Goal: Communication & Community: Answer question/provide support

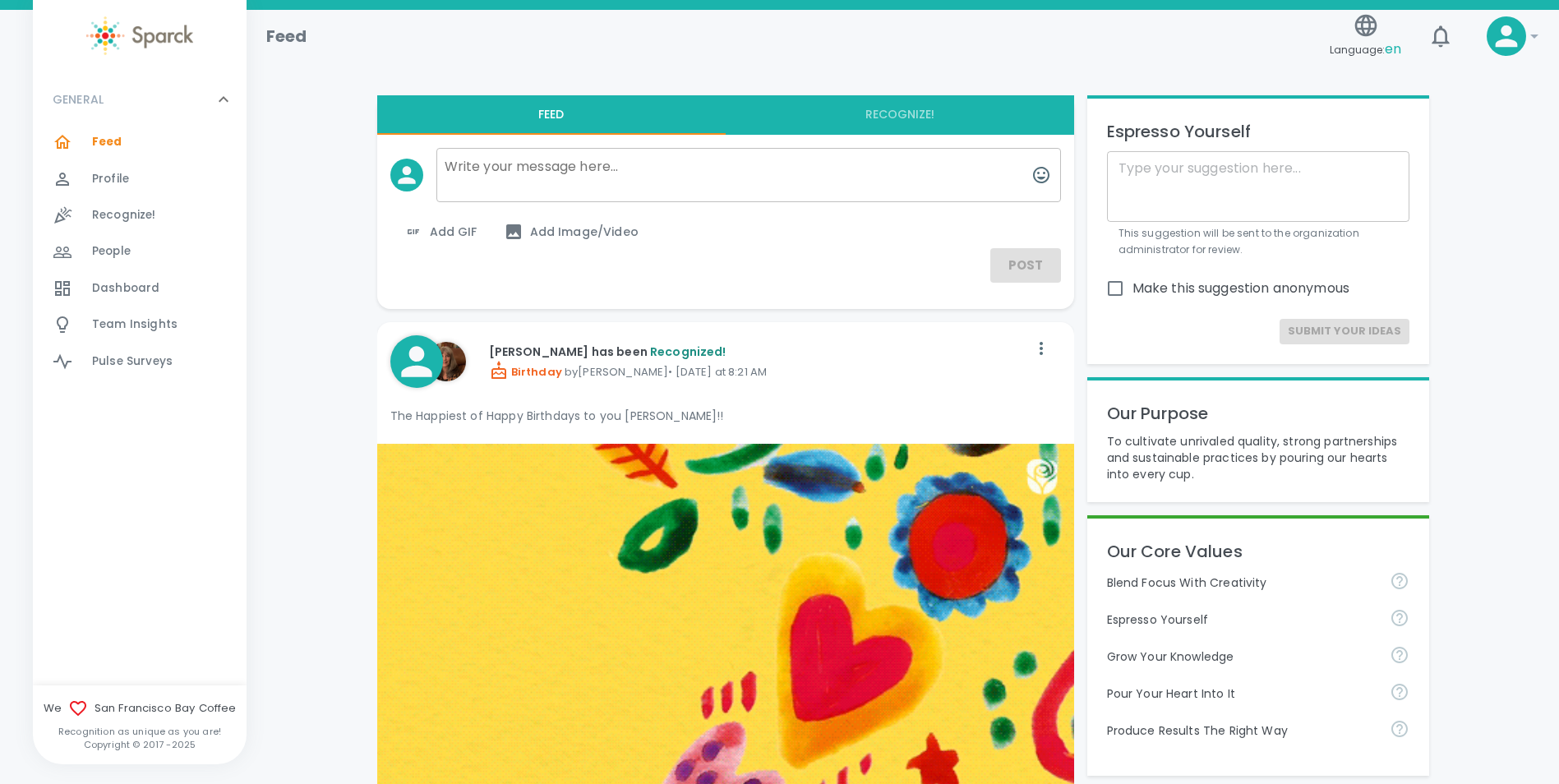
click at [102, 212] on span "Recognize!" at bounding box center [124, 216] width 64 height 16
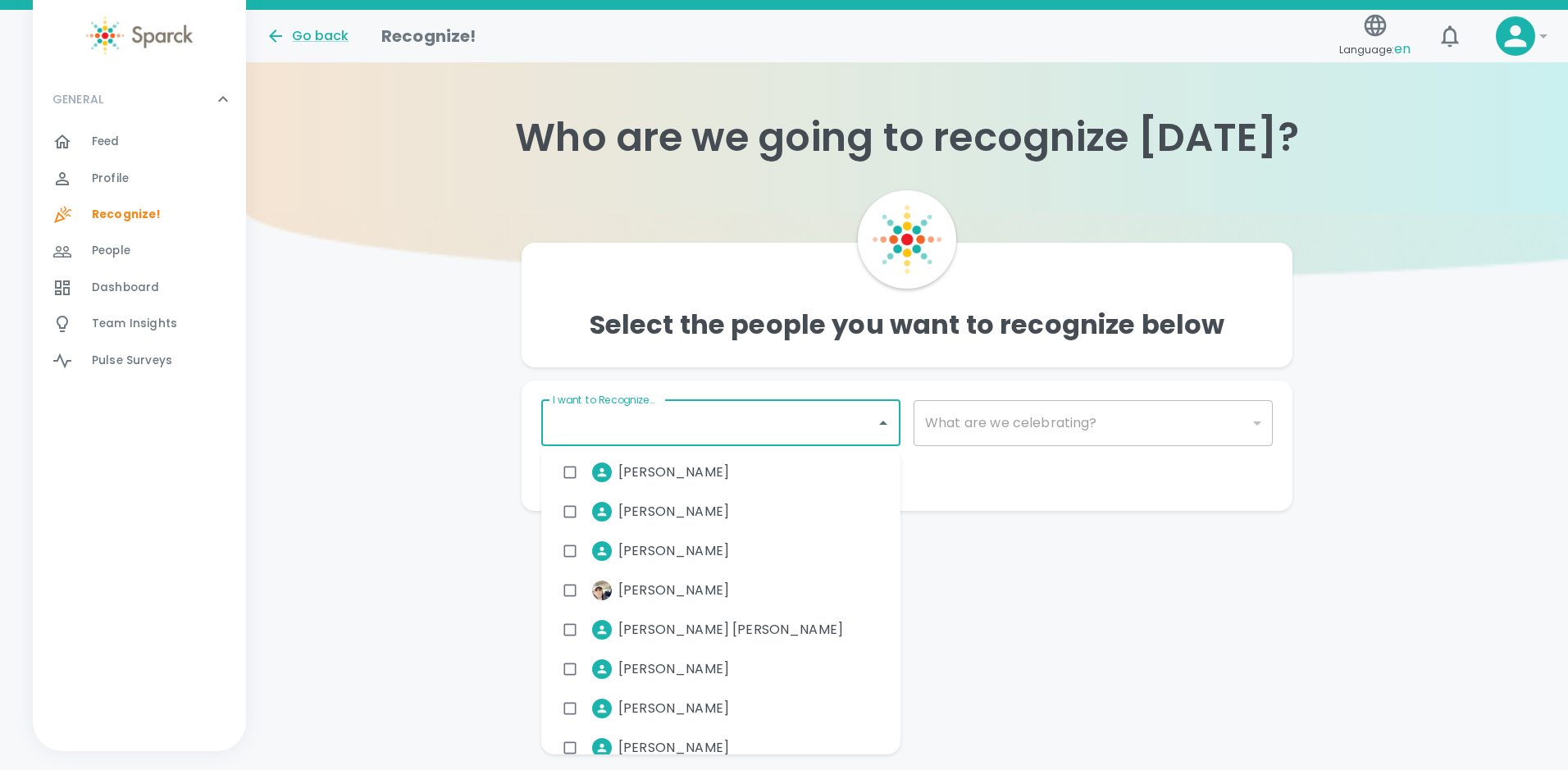
click at [831, 428] on input "I want to Recognize..." at bounding box center [709, 423] width 320 height 31
type input "[PERSON_NAME]"
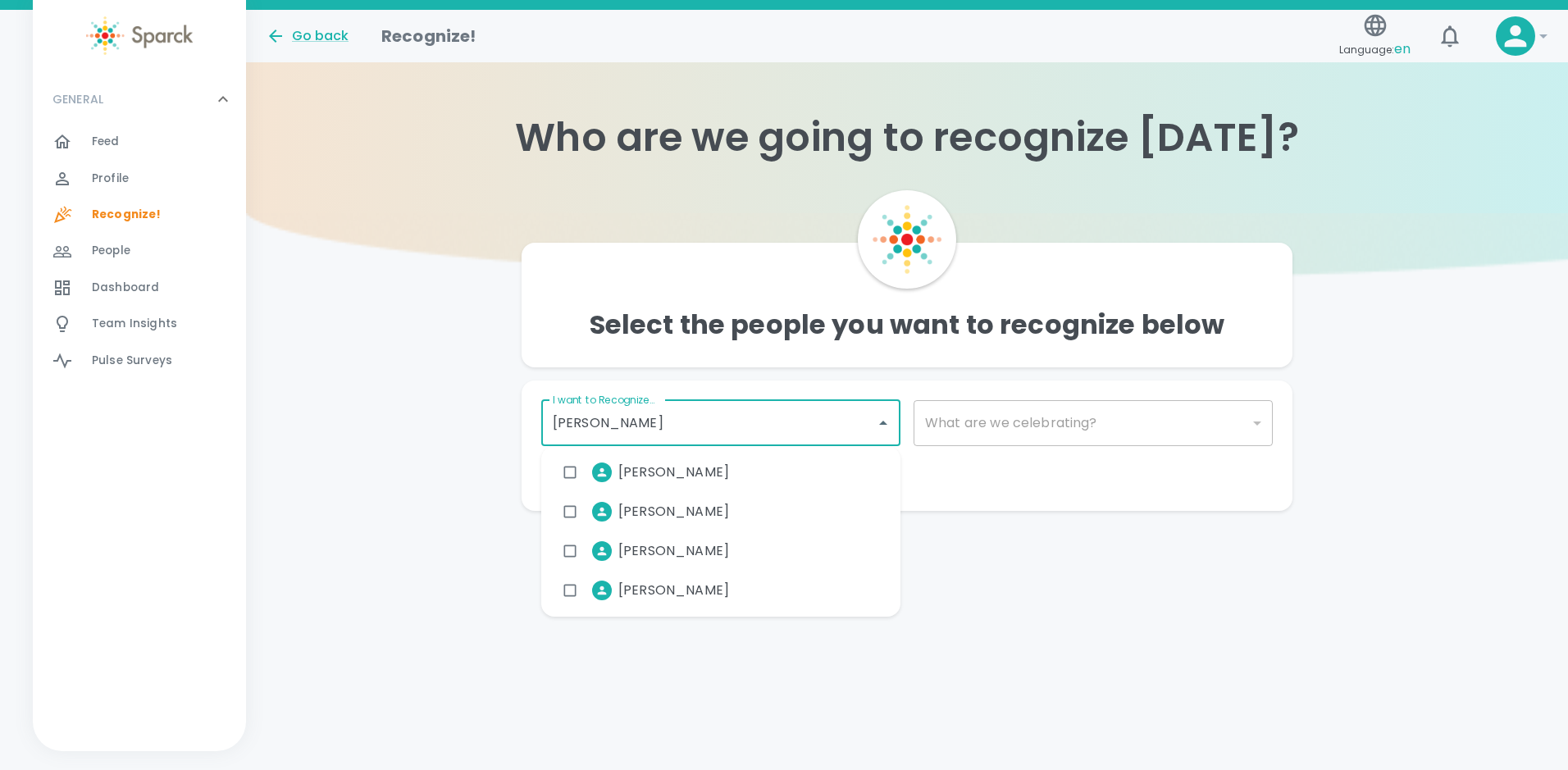
click at [673, 547] on span "[PERSON_NAME]" at bounding box center [674, 551] width 110 height 20
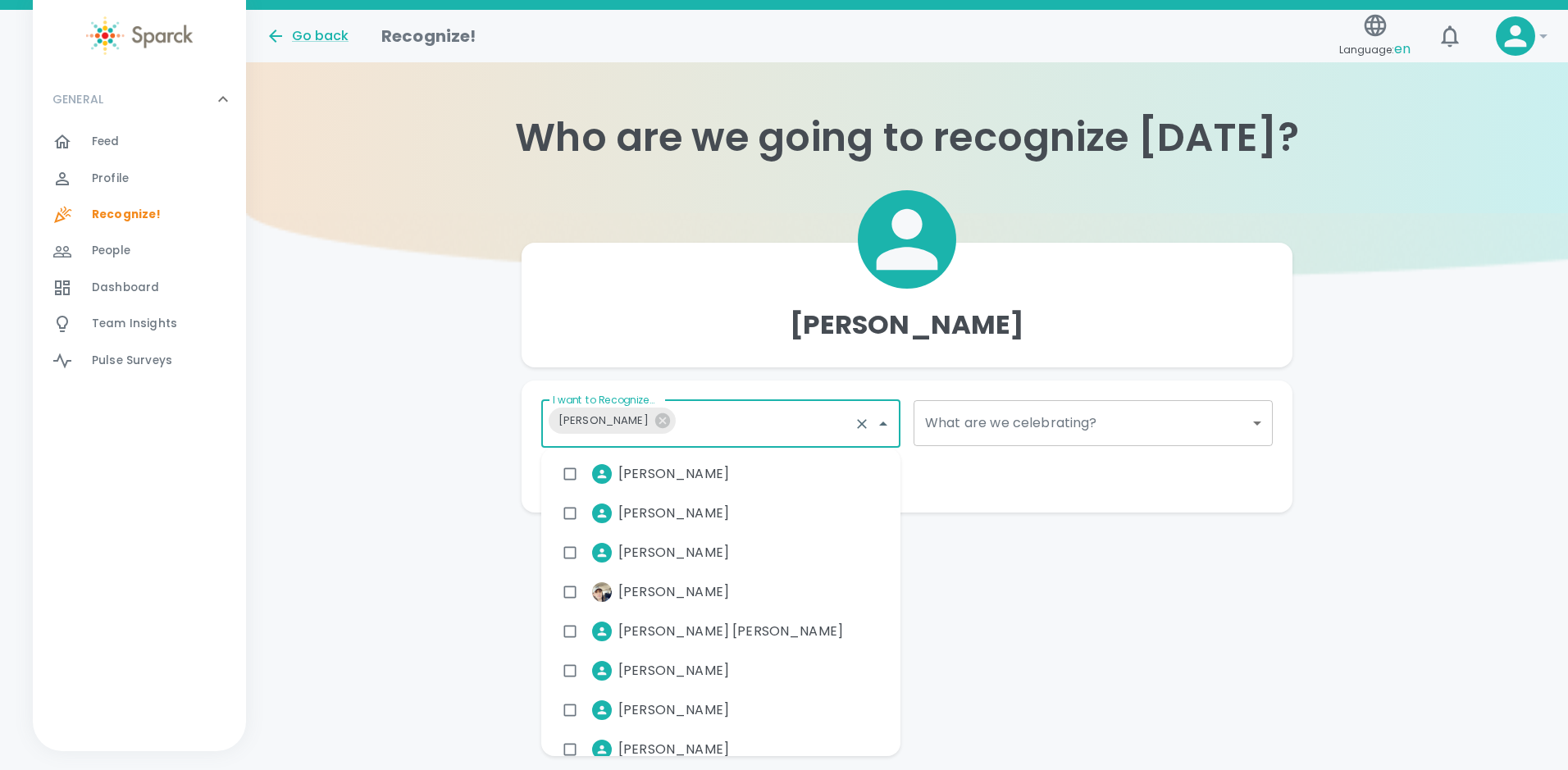
click at [1039, 432] on body "Skip Navigation Go back Recognize! Language: en ! GENERAL 0 Feed 0 Profile 0 Re…" at bounding box center [784, 289] width 1568 height 578
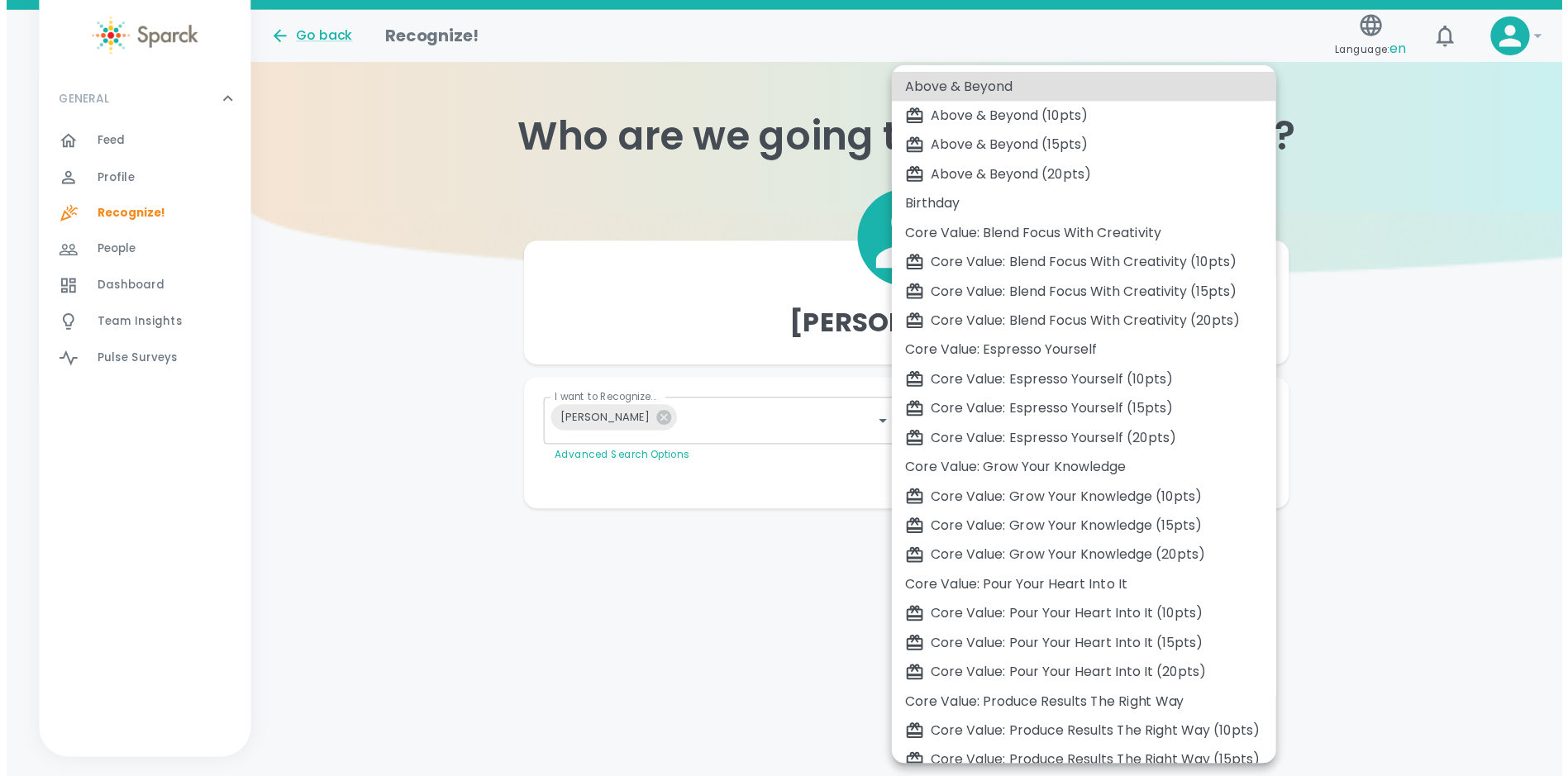
scroll to position [256, 0]
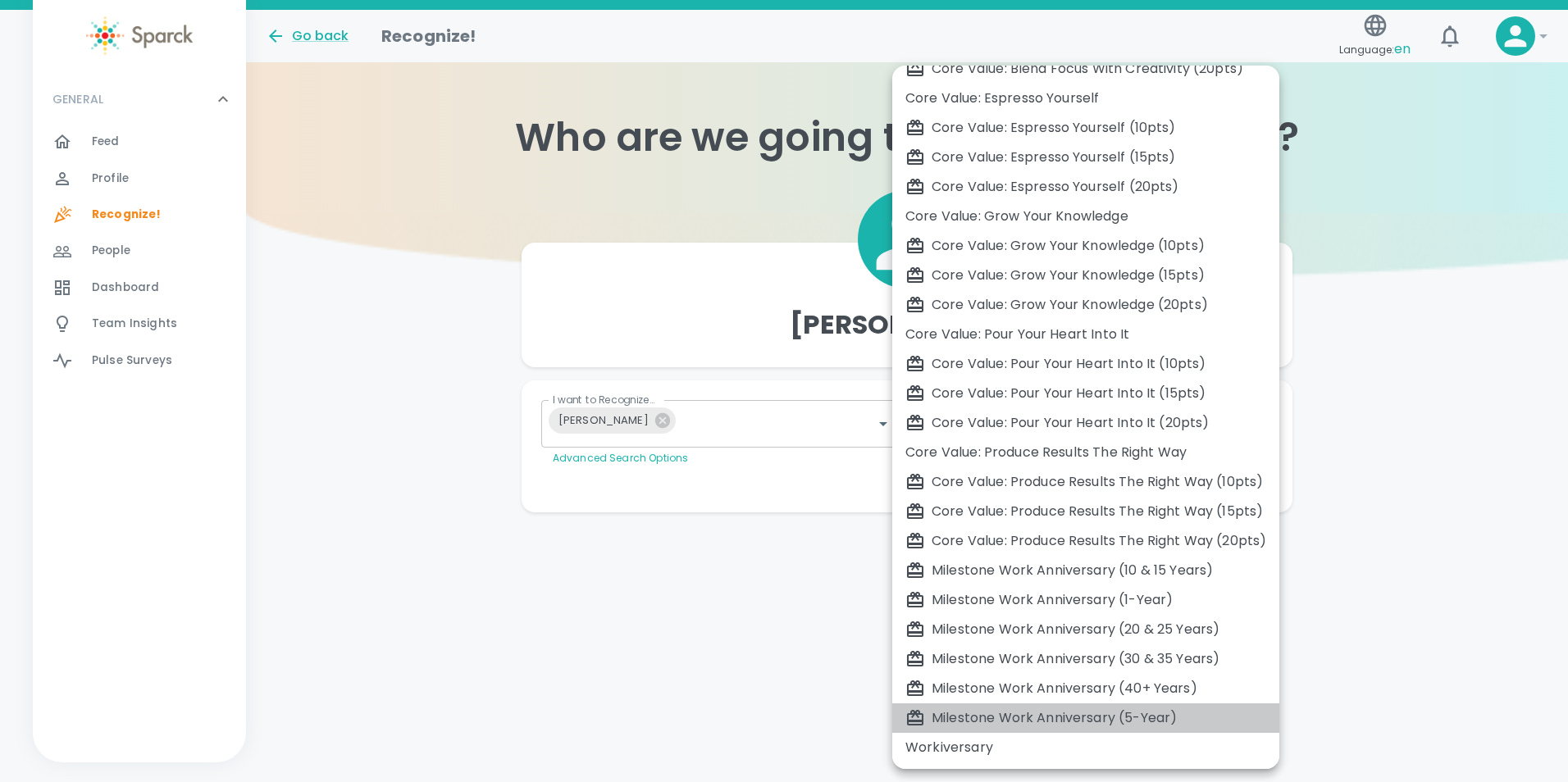
click at [1053, 709] on div "Milestone Work Anniversary (5-Year)" at bounding box center [1085, 718] width 361 height 20
type input "2105"
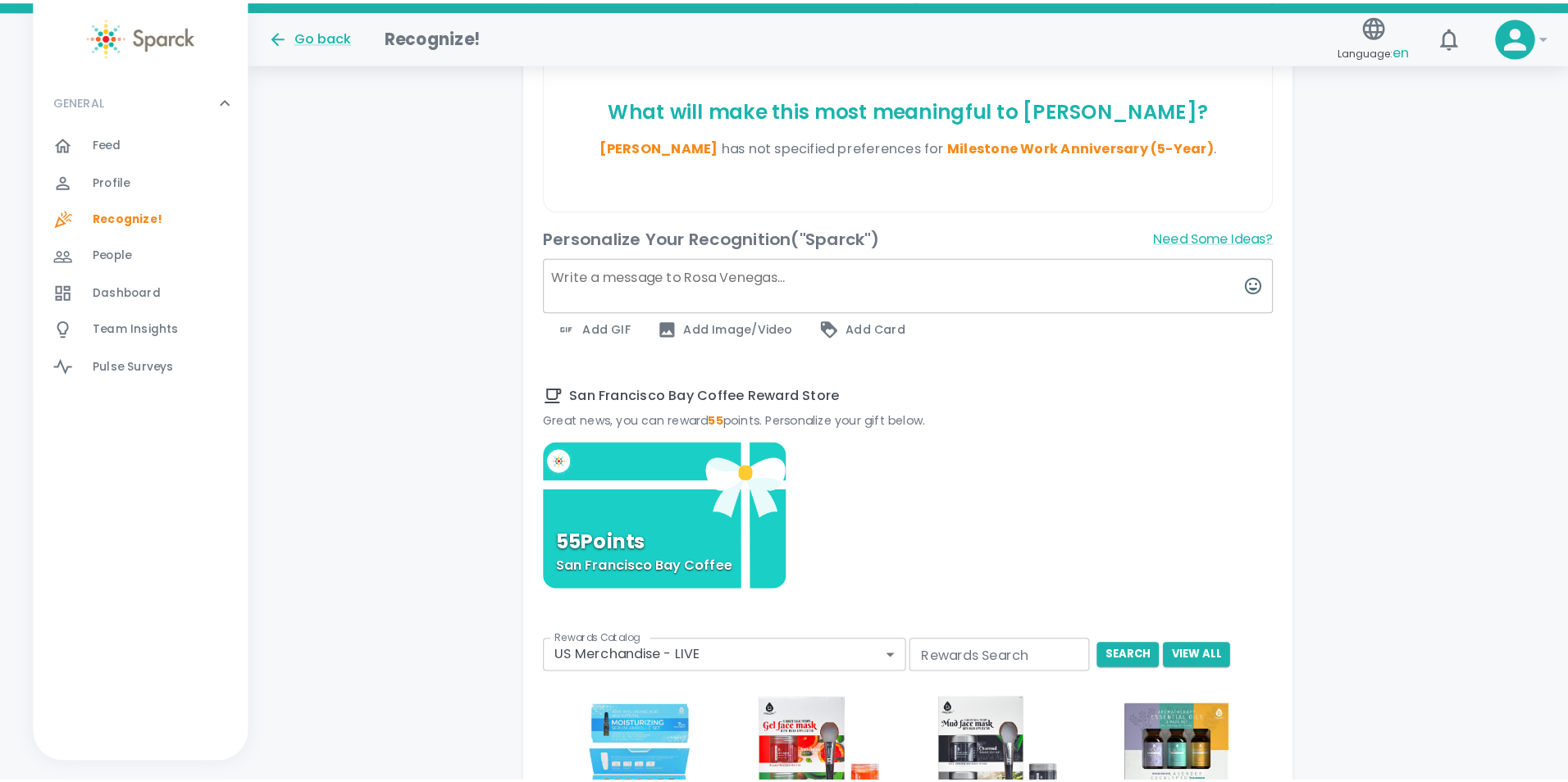
scroll to position [482, 0]
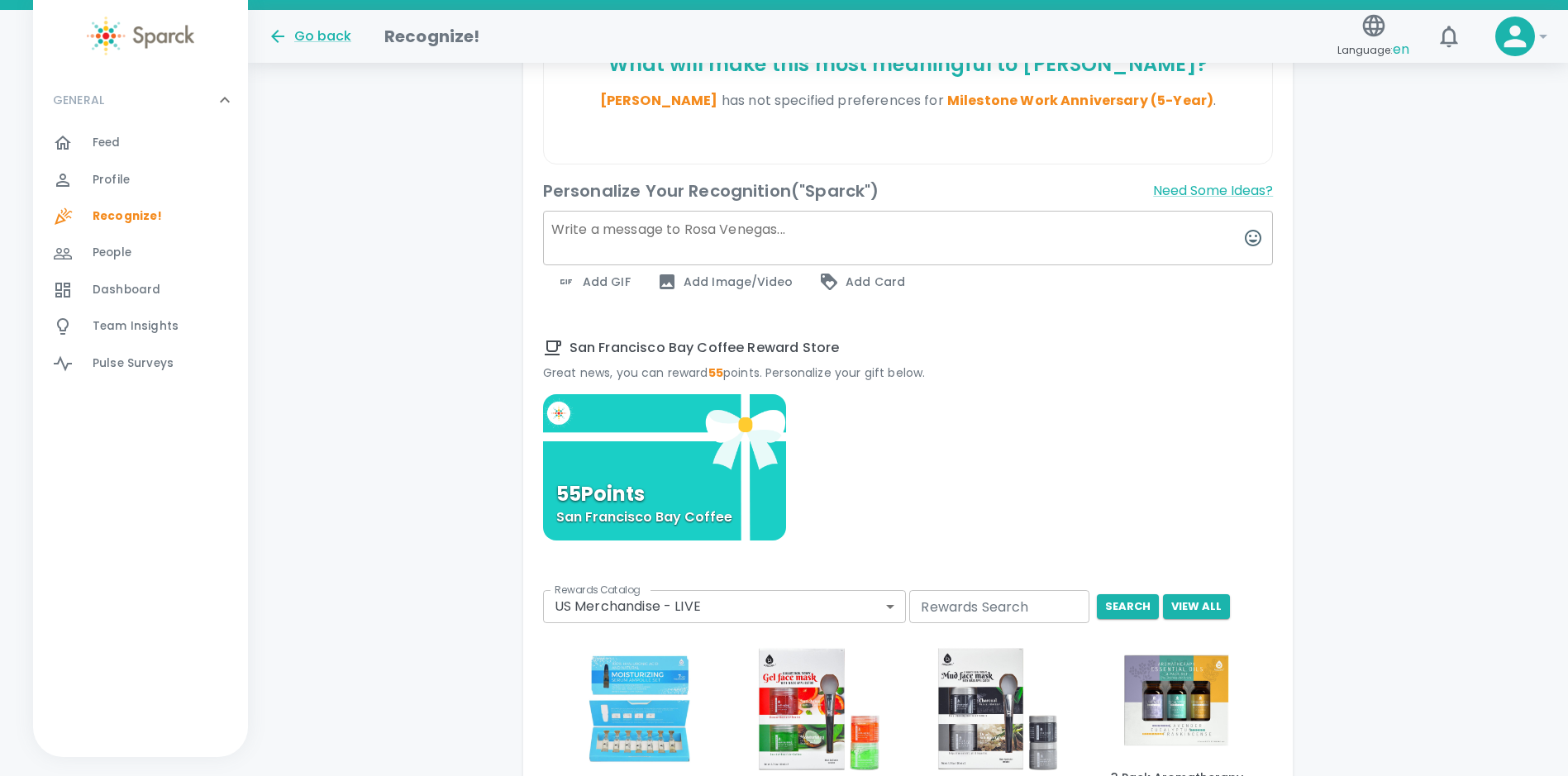
click at [607, 236] on textarea at bounding box center [909, 238] width 731 height 55
type textarea "I"
type textarea "K"
type textarea "Way to go [PERSON_NAME]! Keep on striving and bring on the next 5 years and bey…"
click at [1253, 233] on icon "button" at bounding box center [1253, 238] width 20 height 20
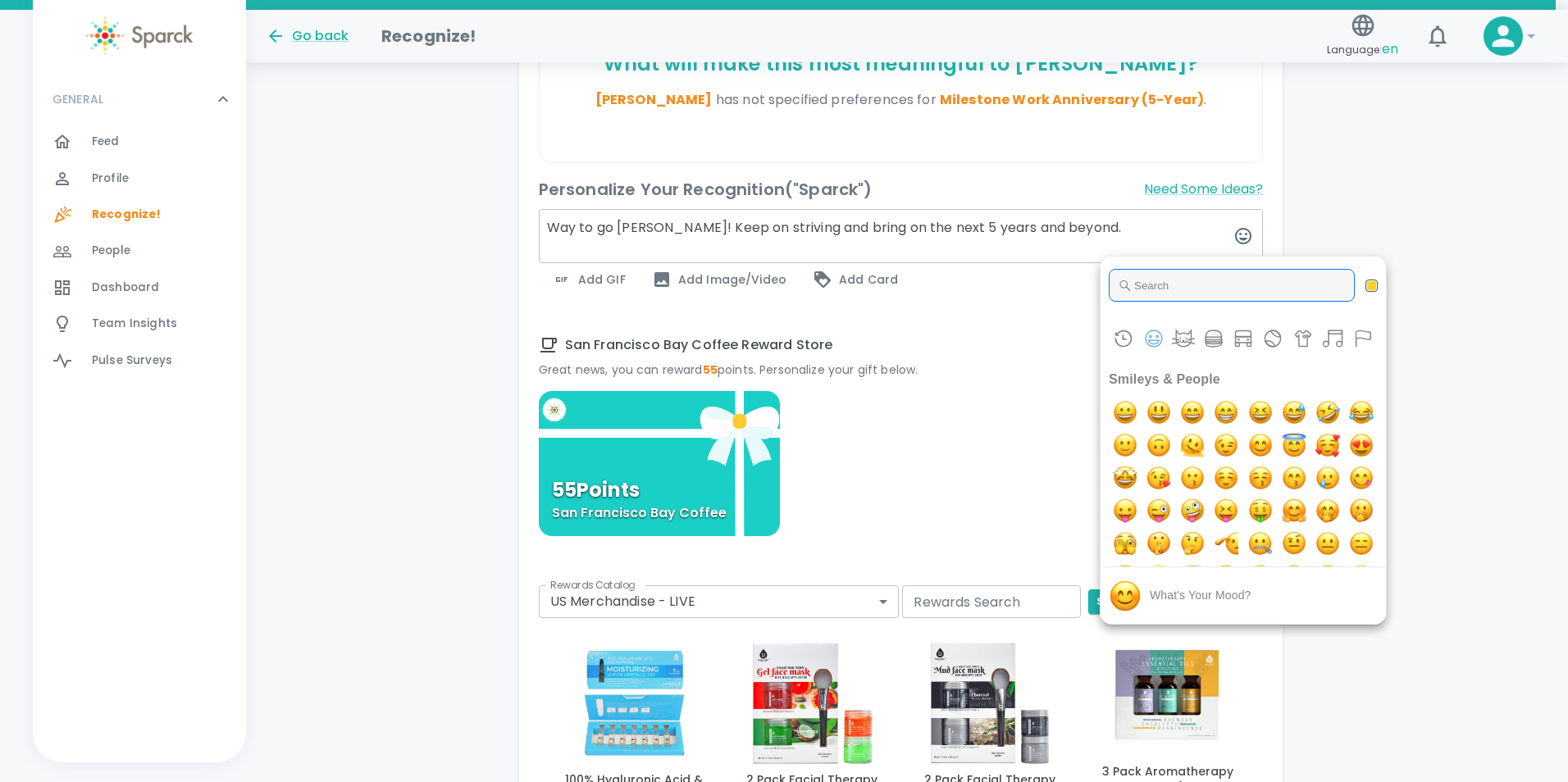
click at [1201, 294] on input "Type to search for an emoji" at bounding box center [1232, 285] width 246 height 33
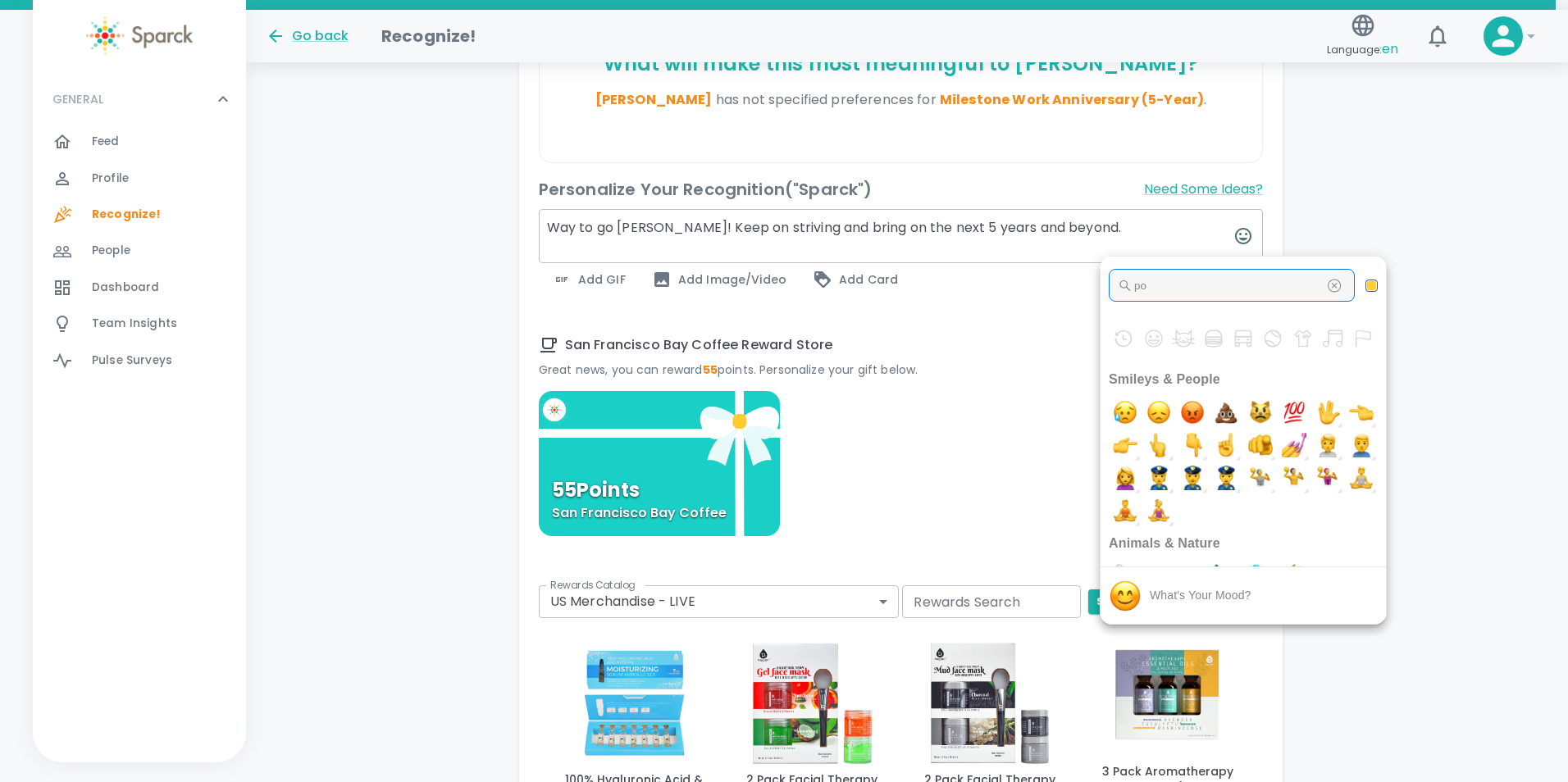
type input "p"
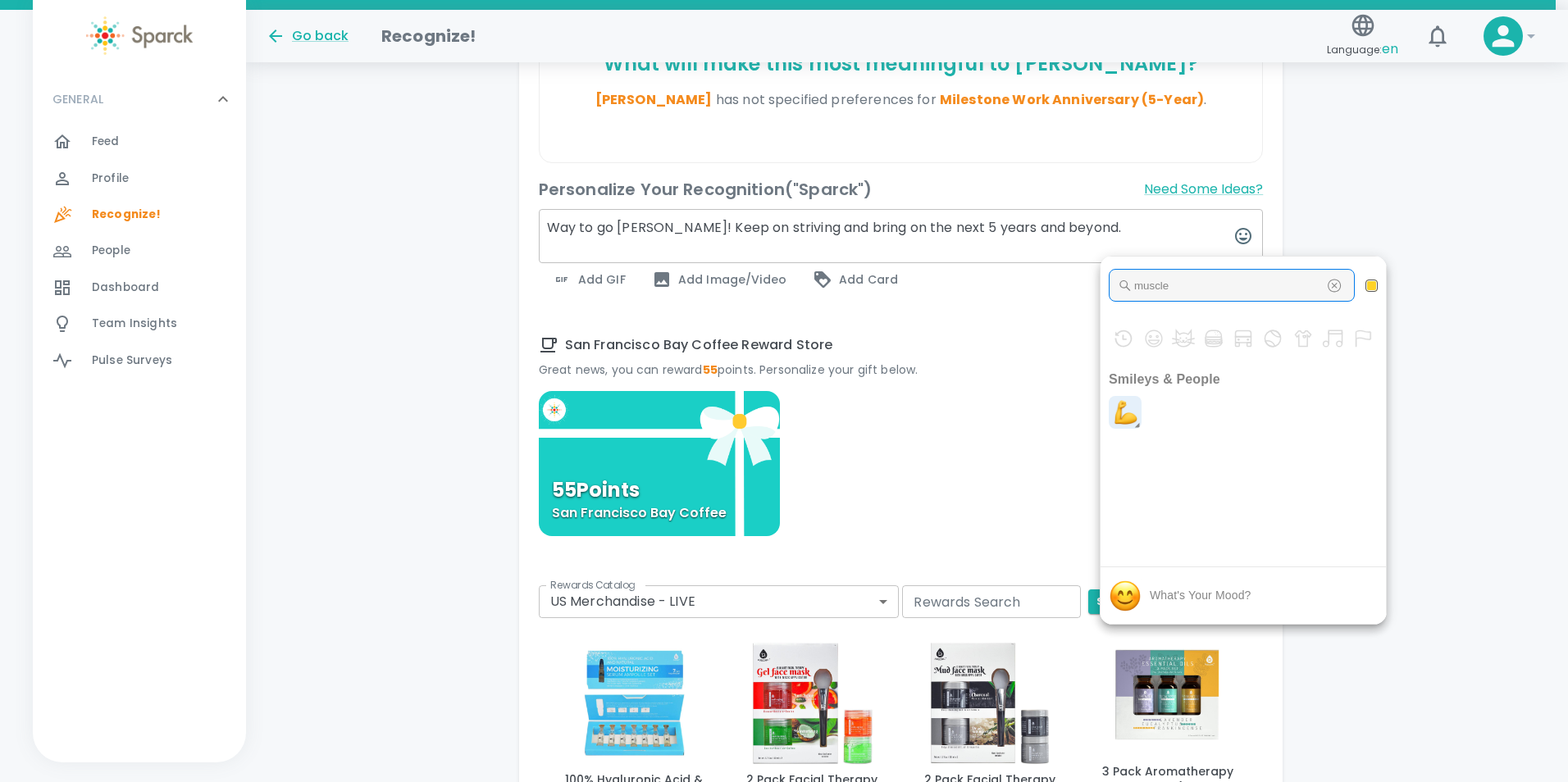
type input "muscle"
click at [1124, 413] on img "muscle" at bounding box center [1125, 412] width 33 height 33
type textarea "Way to go [PERSON_NAME]! Keep on striving and bring on the next 5 years and bey…"
click at [1021, 343] on div at bounding box center [784, 391] width 1568 height 782
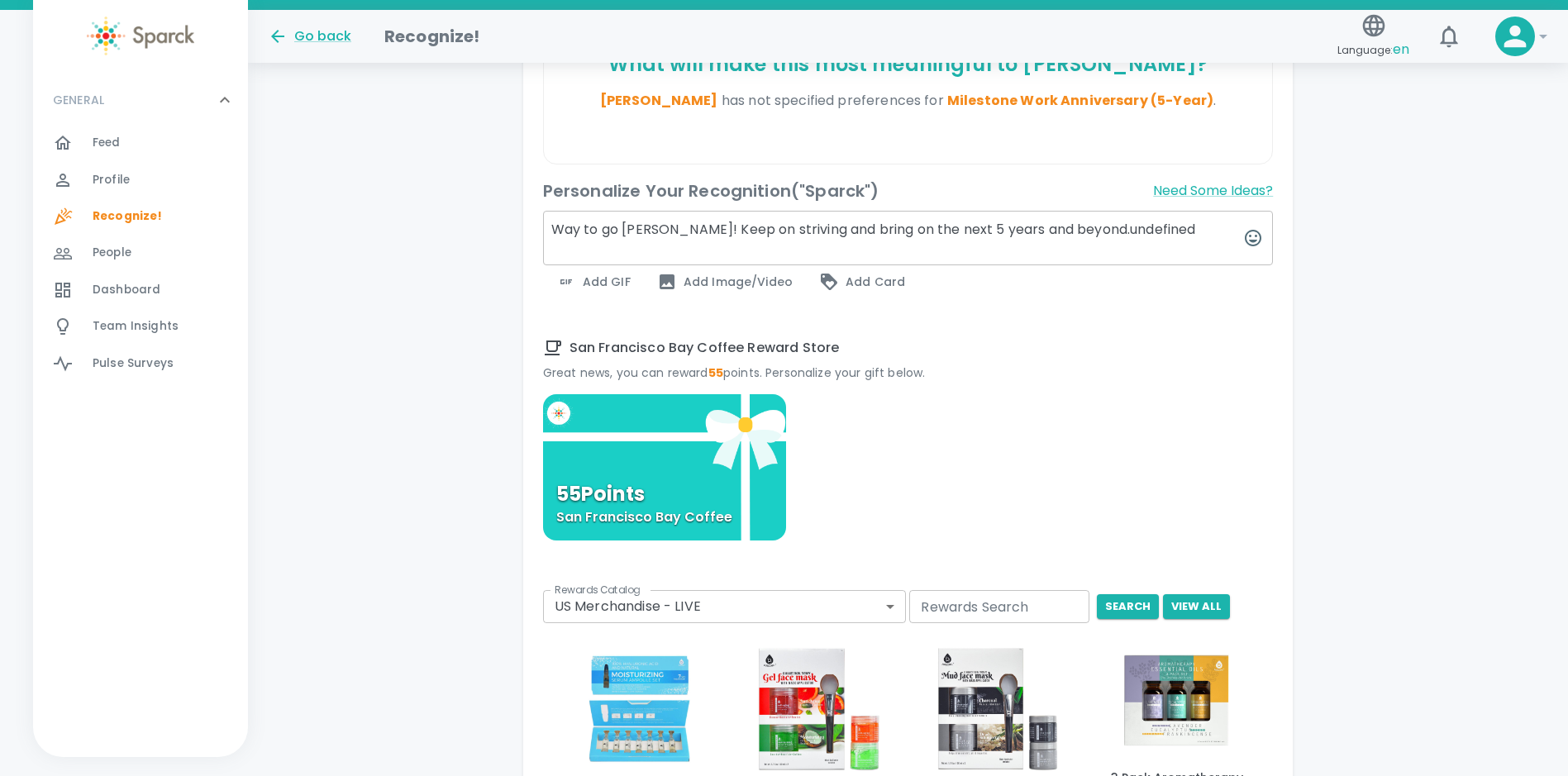
click at [596, 286] on span "Add GIF" at bounding box center [593, 282] width 75 height 20
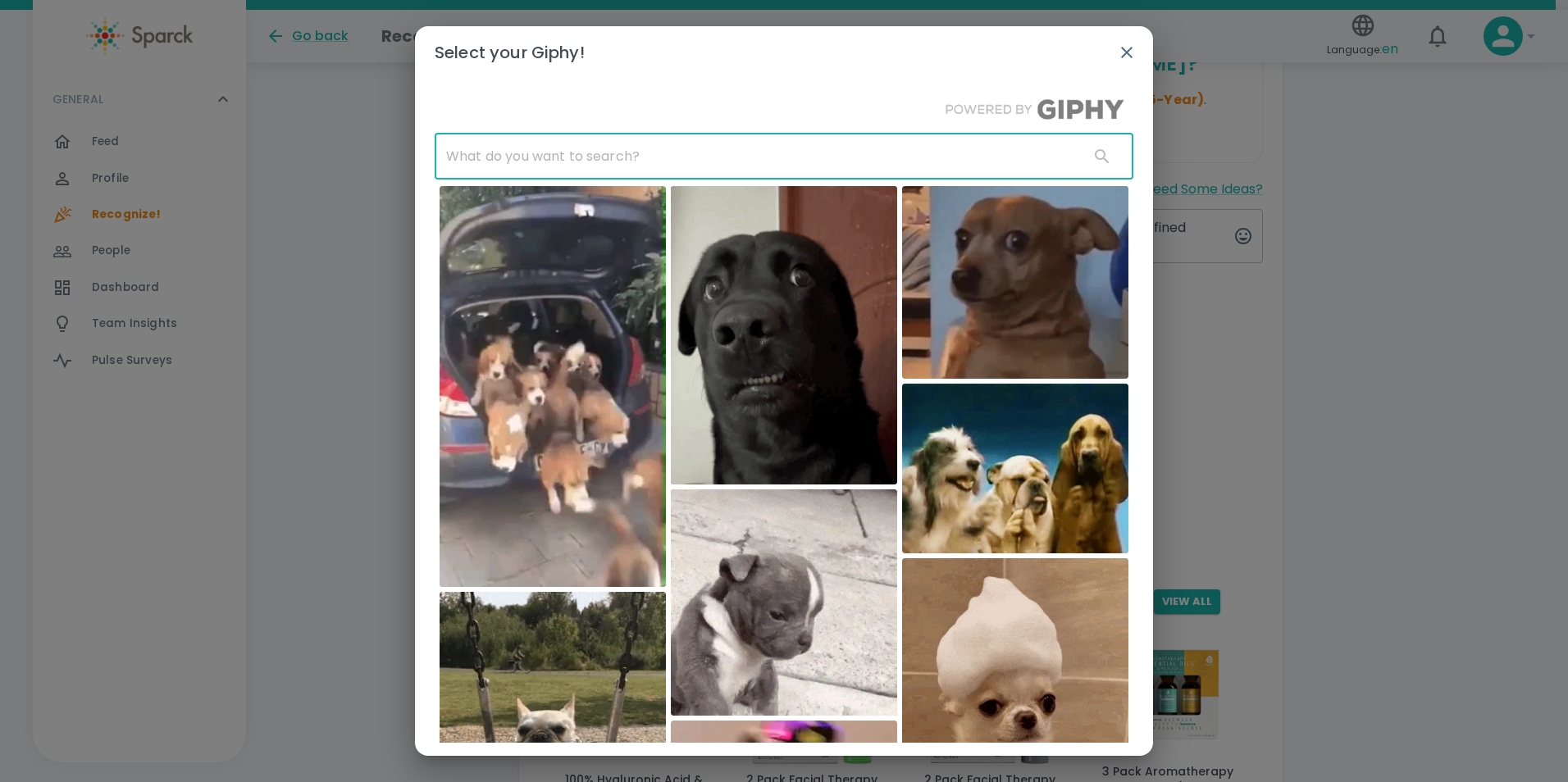
click at [626, 165] on input "text" at bounding box center [755, 156] width 641 height 46
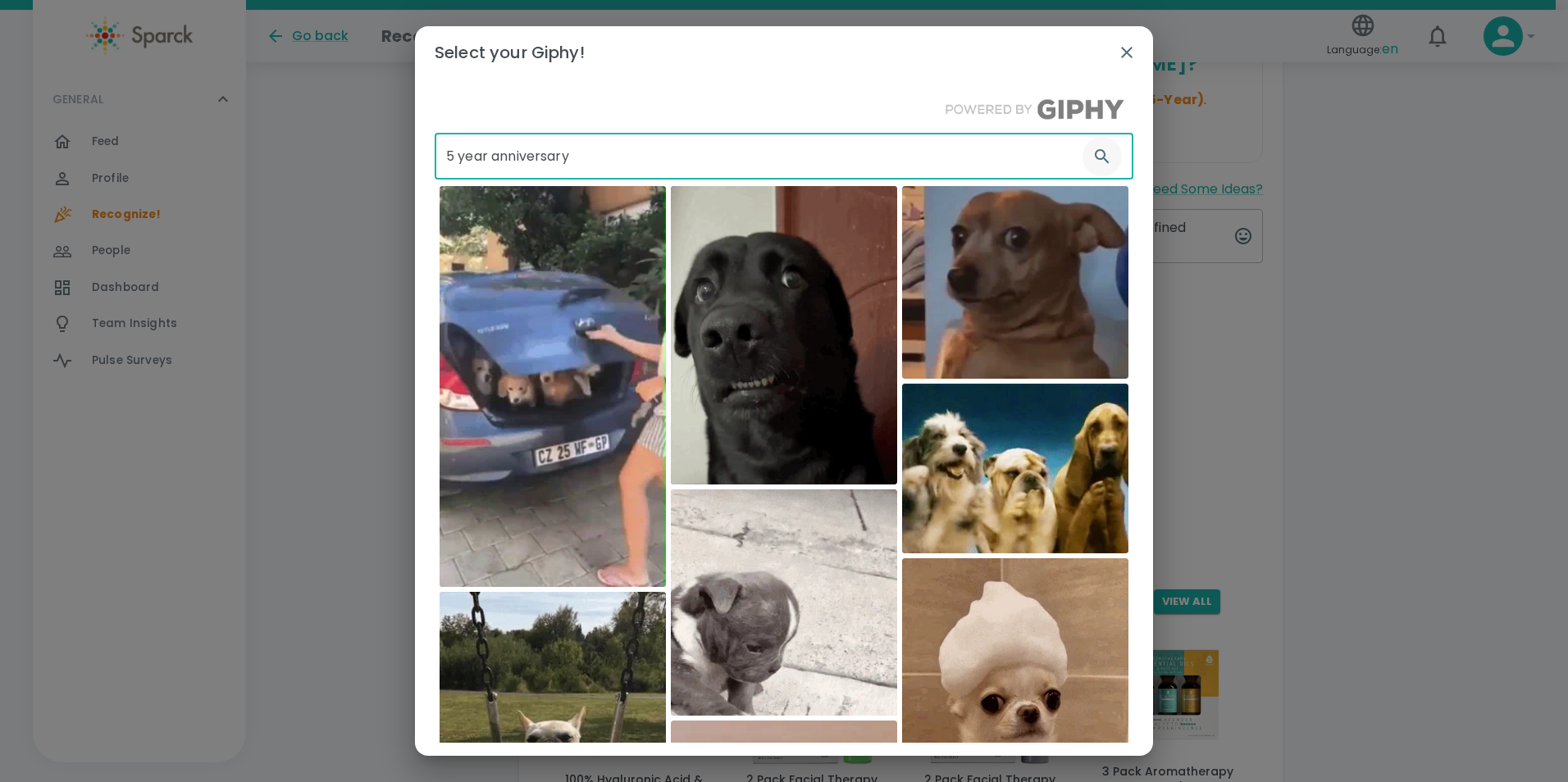
click at [1092, 154] on icon "button" at bounding box center [1102, 156] width 20 height 20
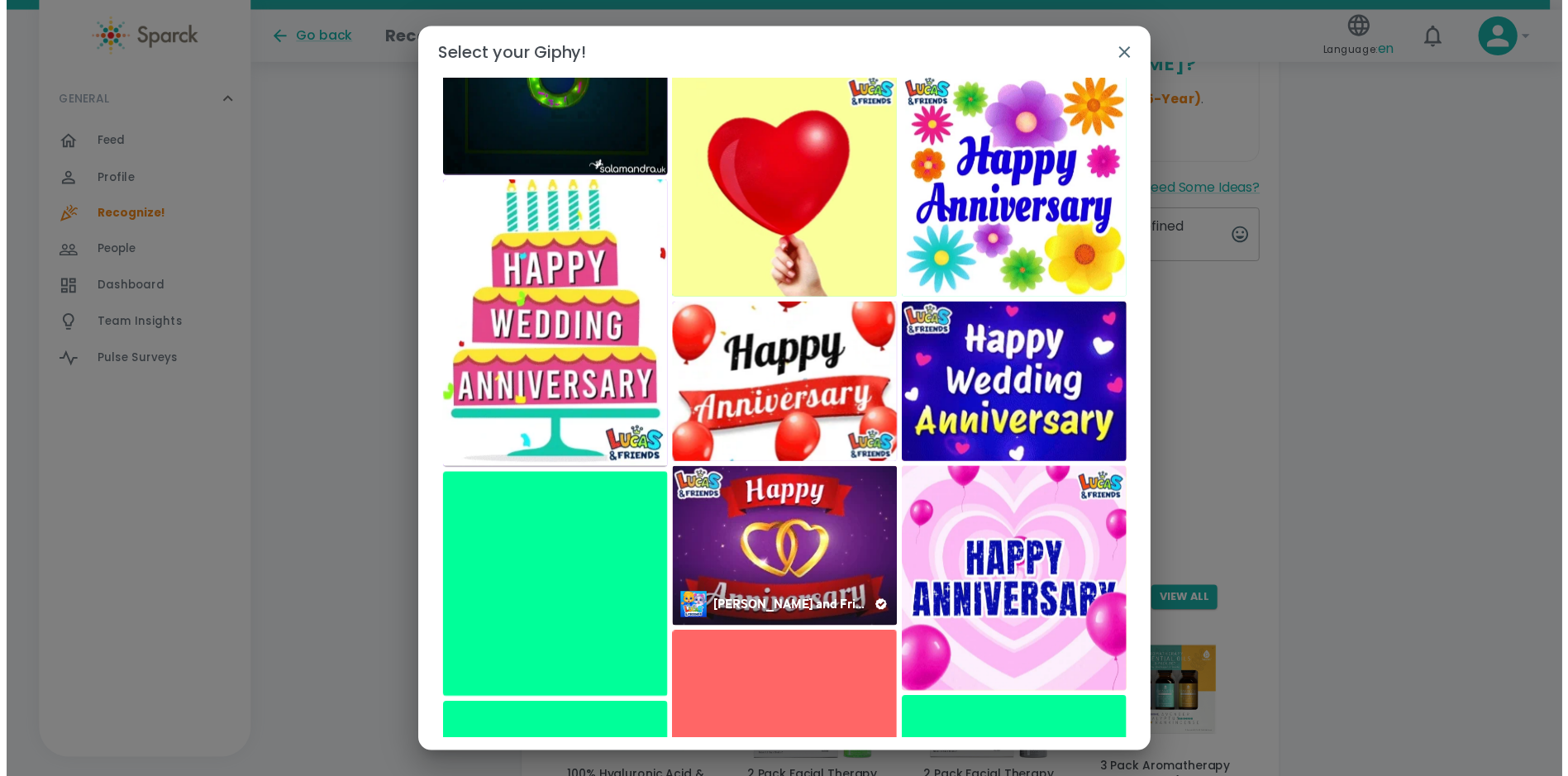
scroll to position [0, 0]
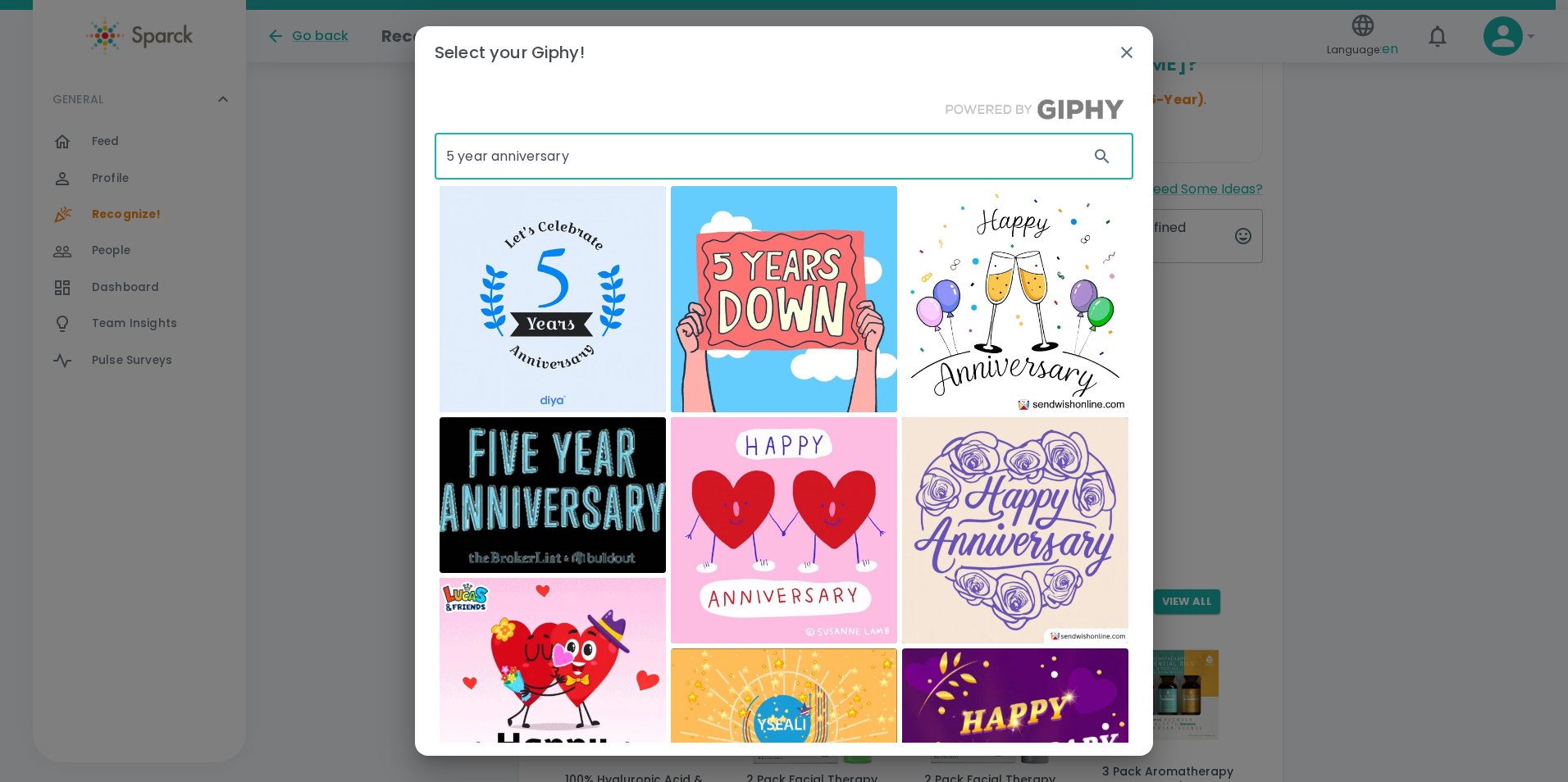
click at [489, 159] on input "5 year anniversary" at bounding box center [755, 156] width 641 height 46
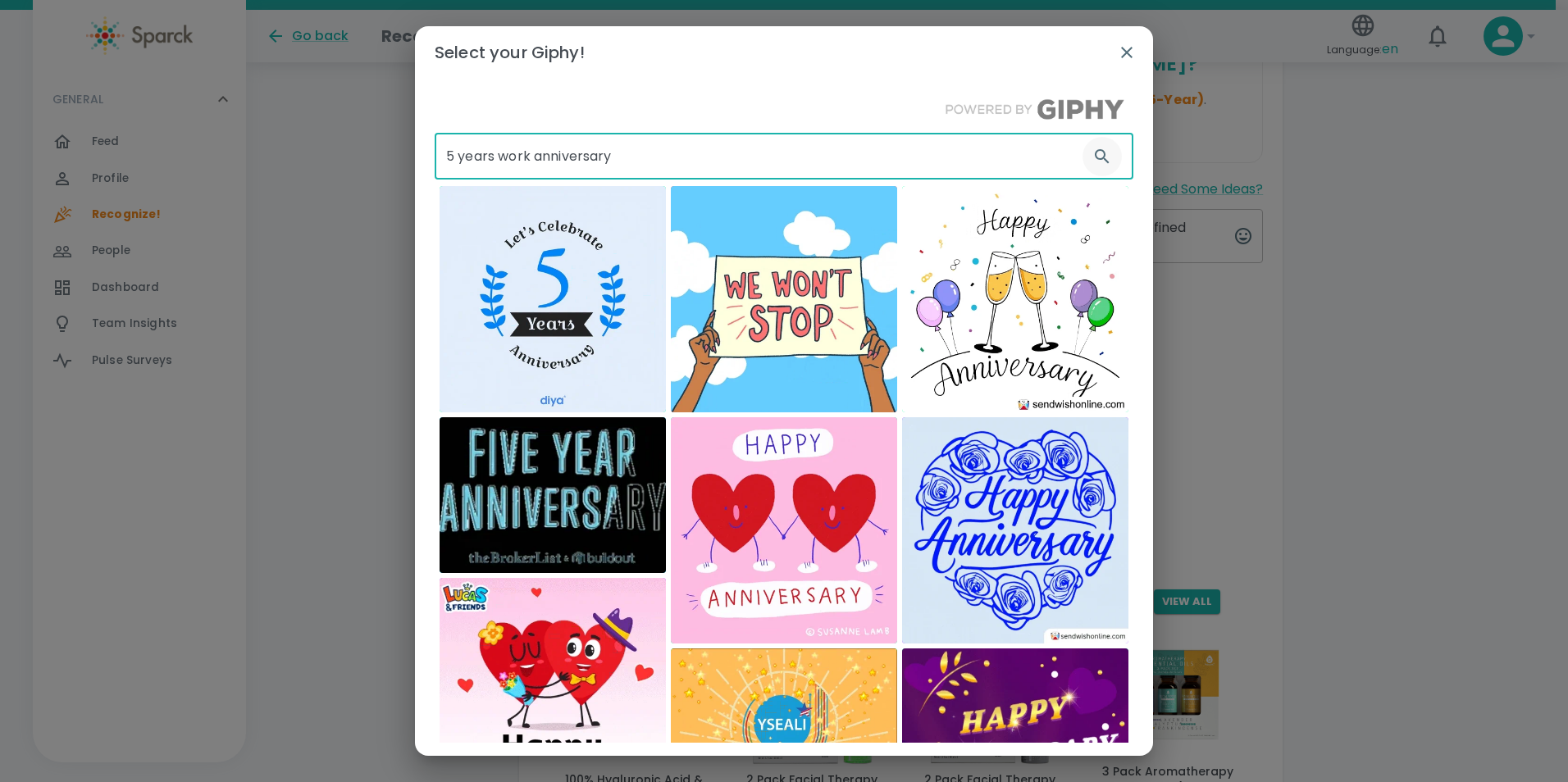
type input "5 years work anniversary"
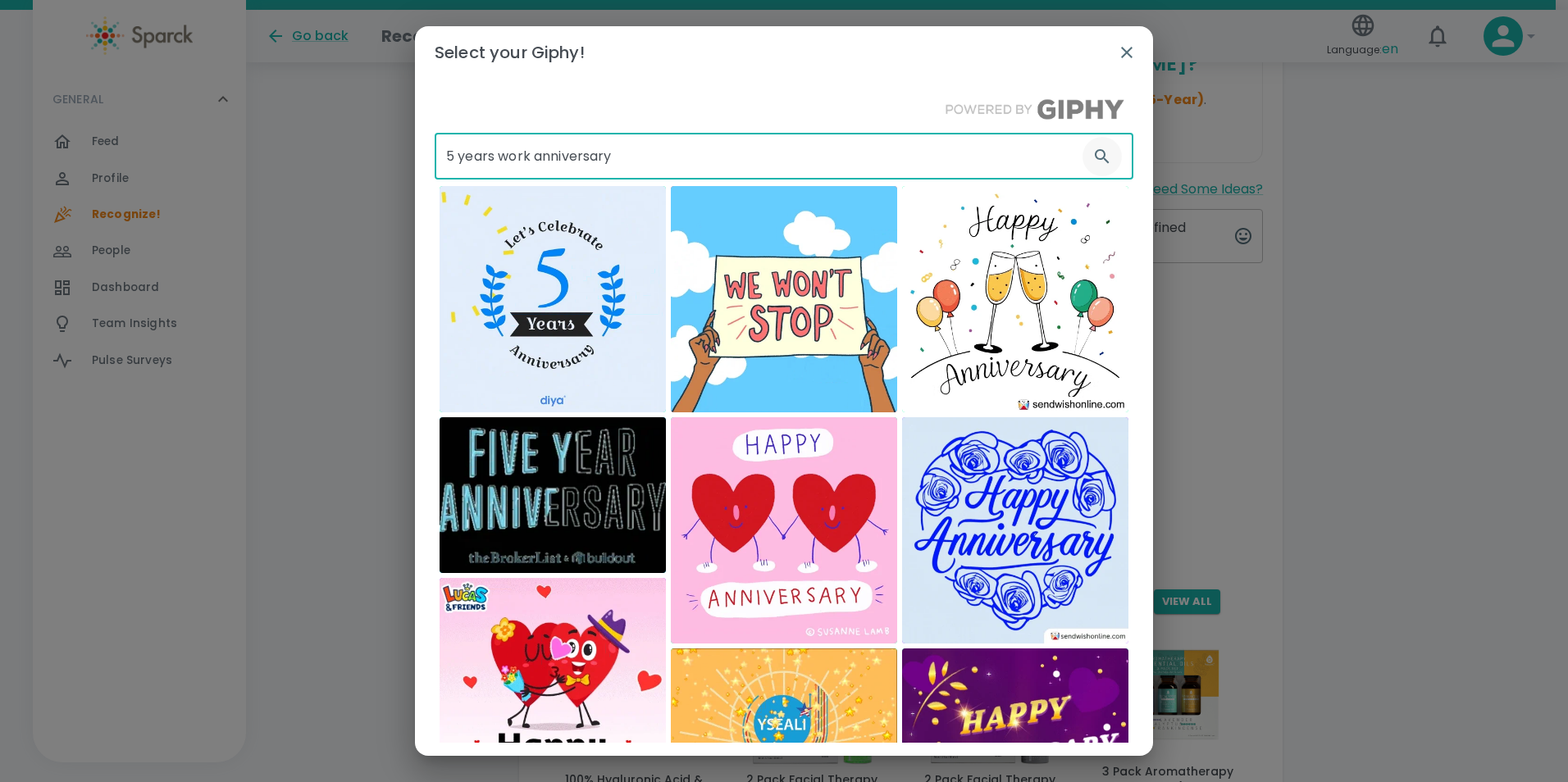
click at [1095, 159] on icon "button" at bounding box center [1101, 155] width 14 height 14
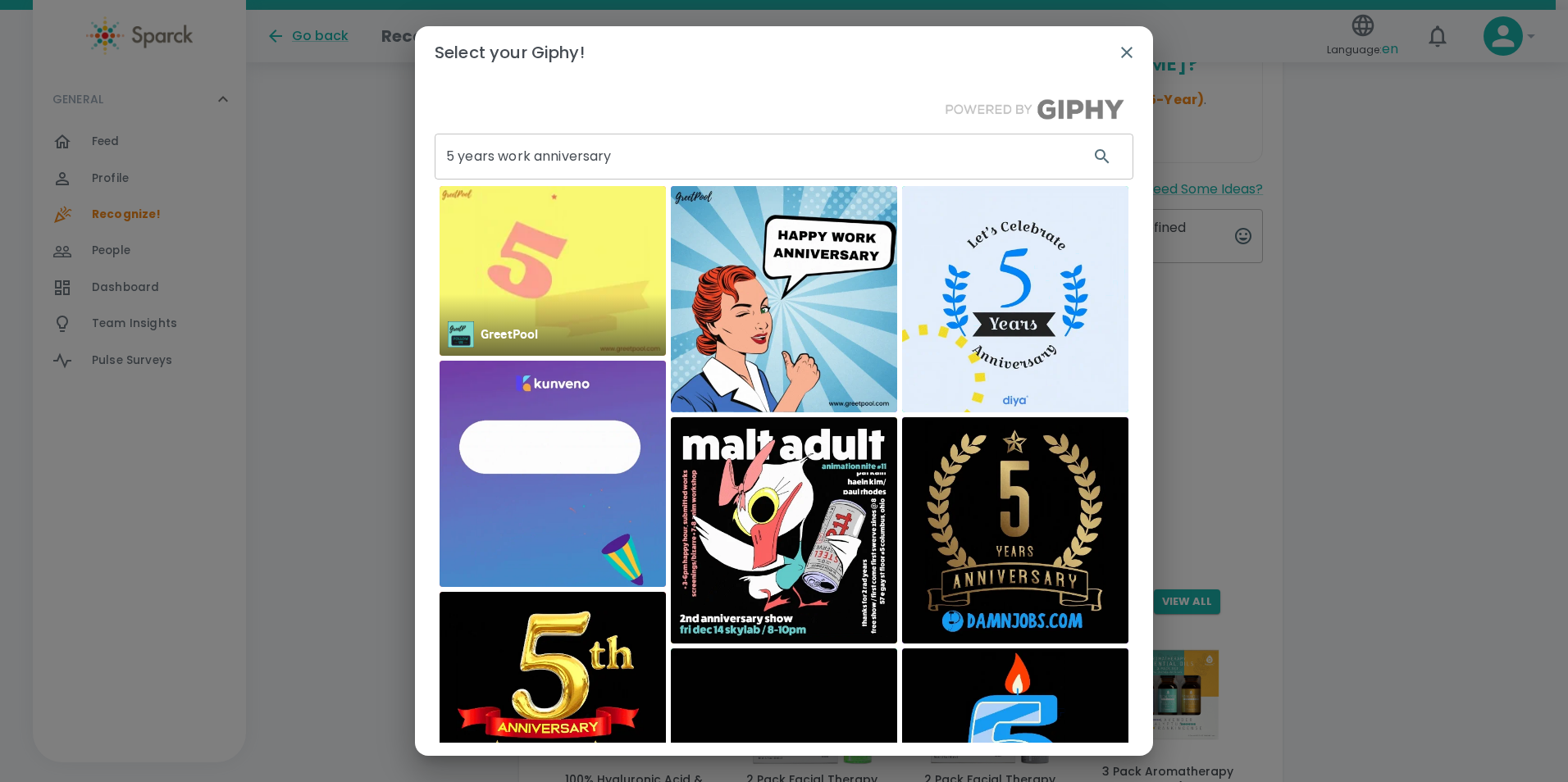
click at [560, 283] on img at bounding box center [553, 271] width 226 height 170
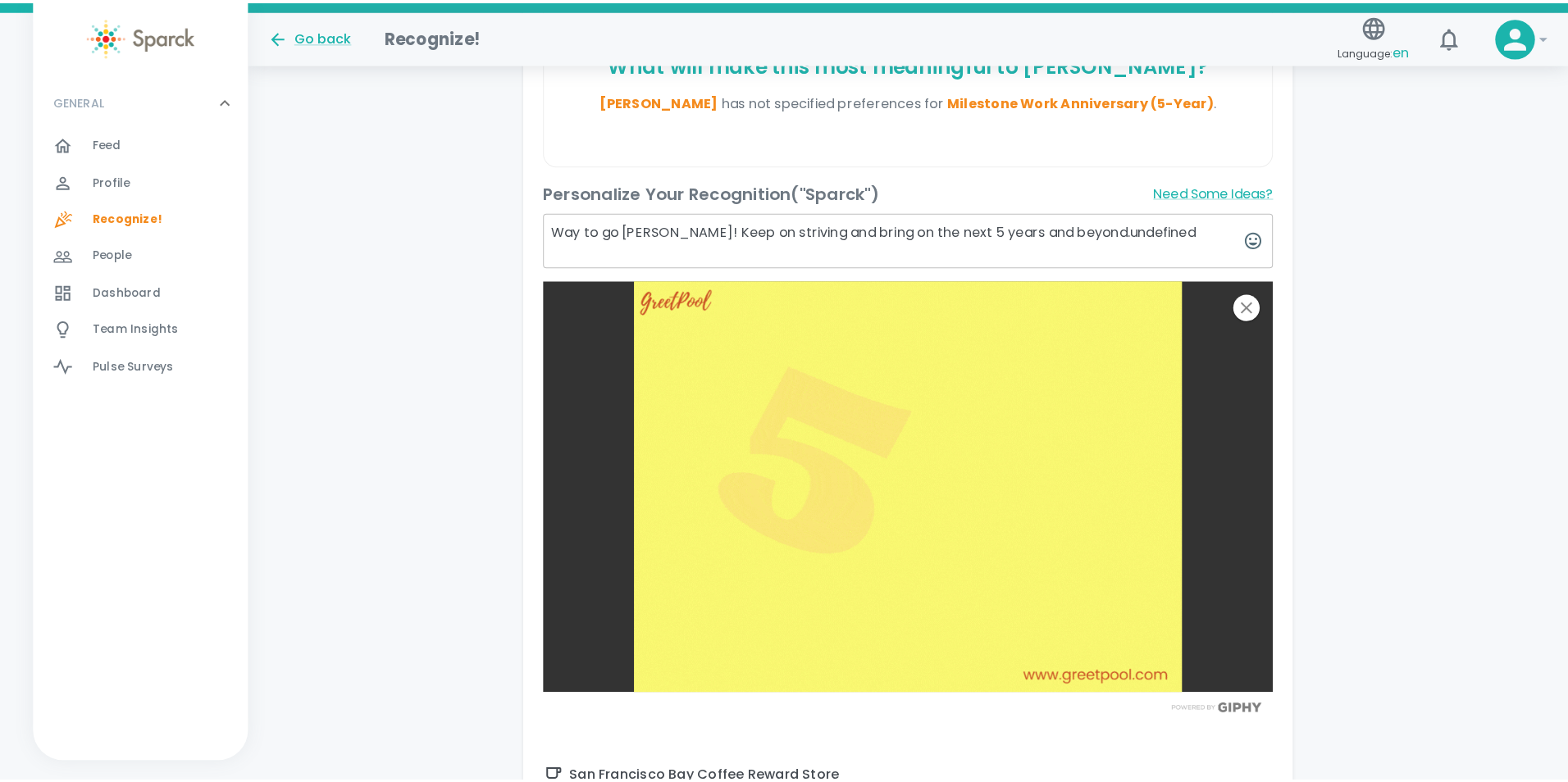
scroll to position [1029, 0]
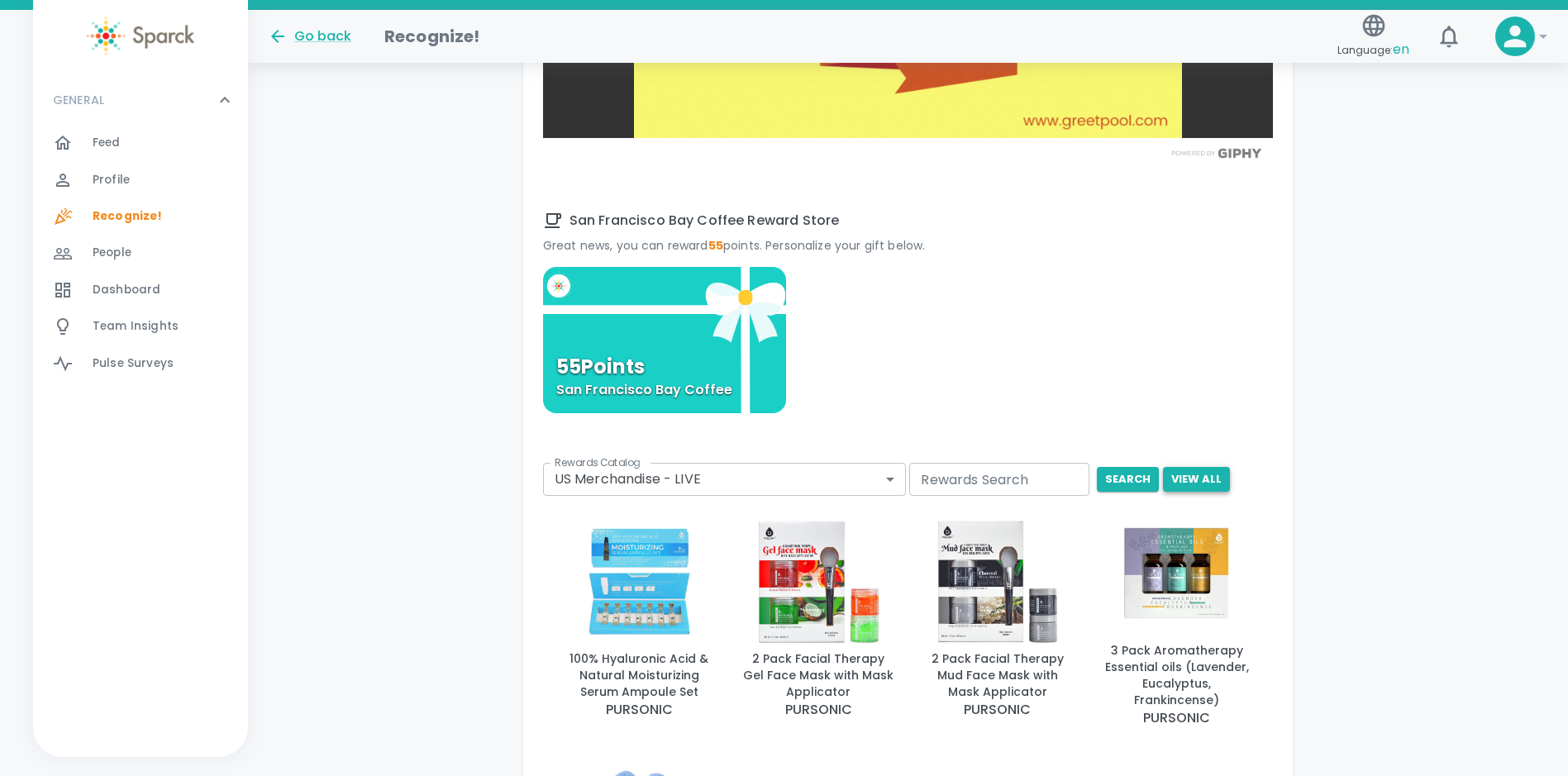
click at [1196, 474] on button "View All" at bounding box center [1196, 480] width 67 height 26
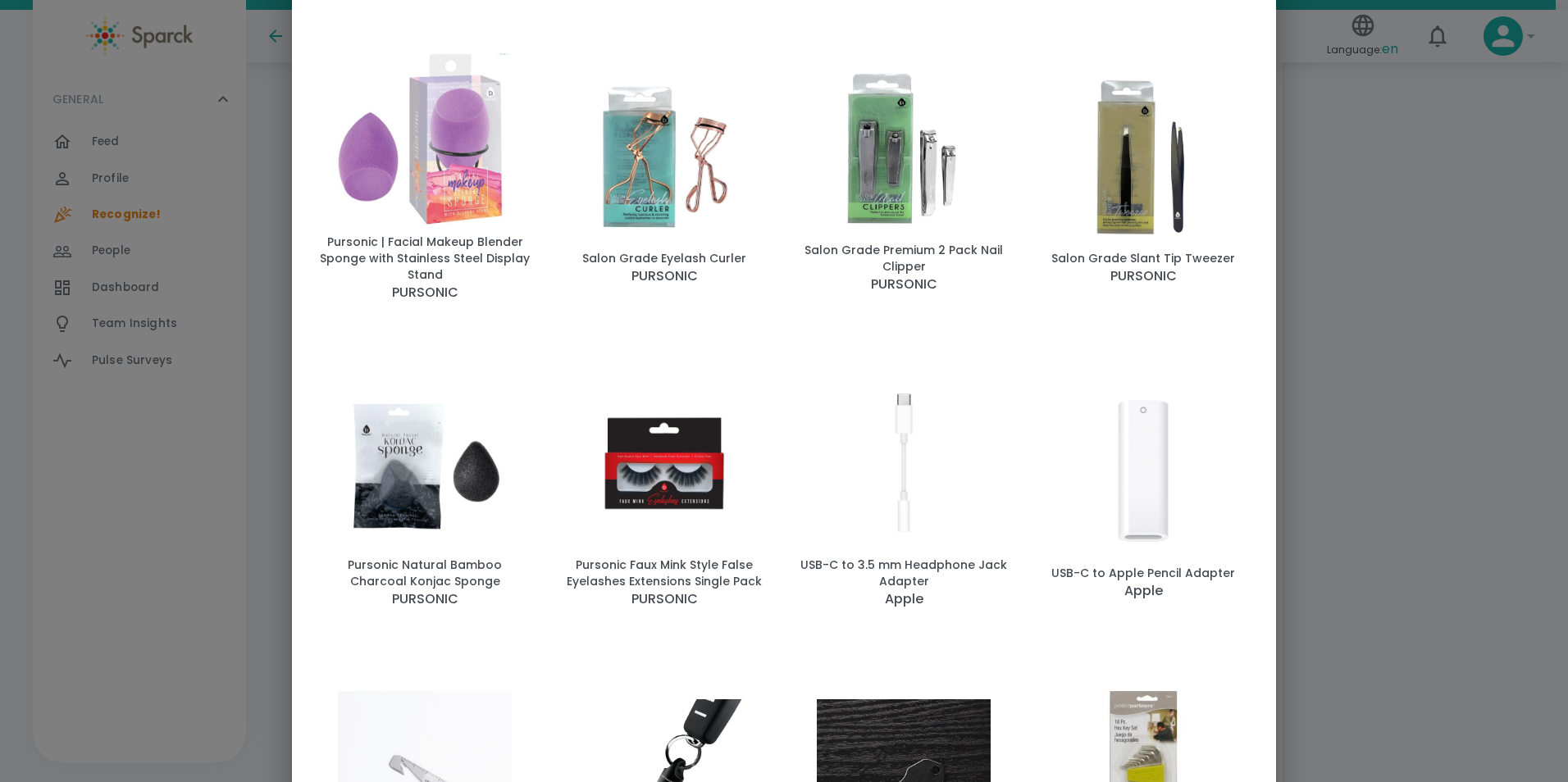
scroll to position [2483, 0]
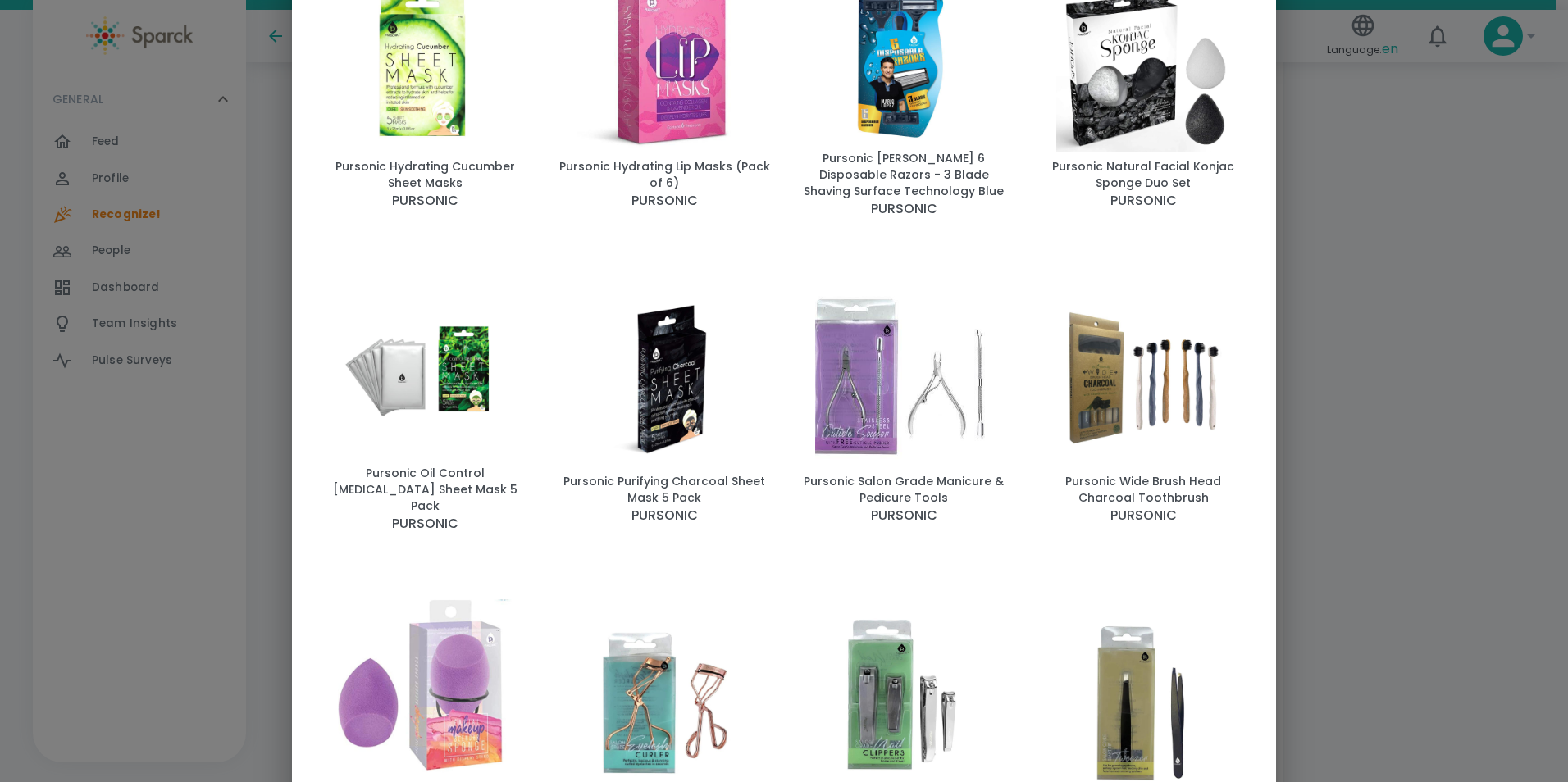
click at [1107, 107] on img "button" at bounding box center [1143, 64] width 213 height 173
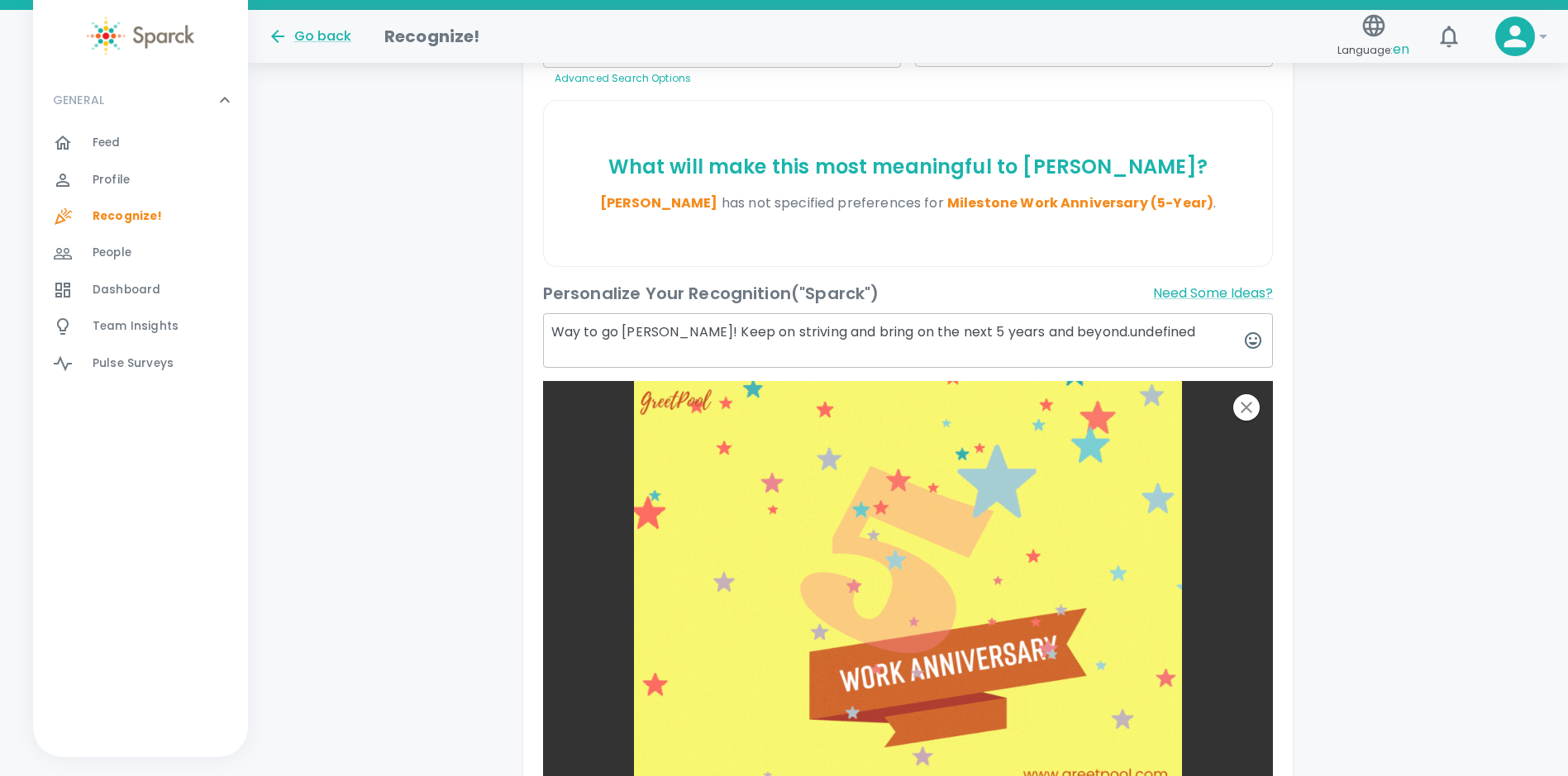
scroll to position [936, 0]
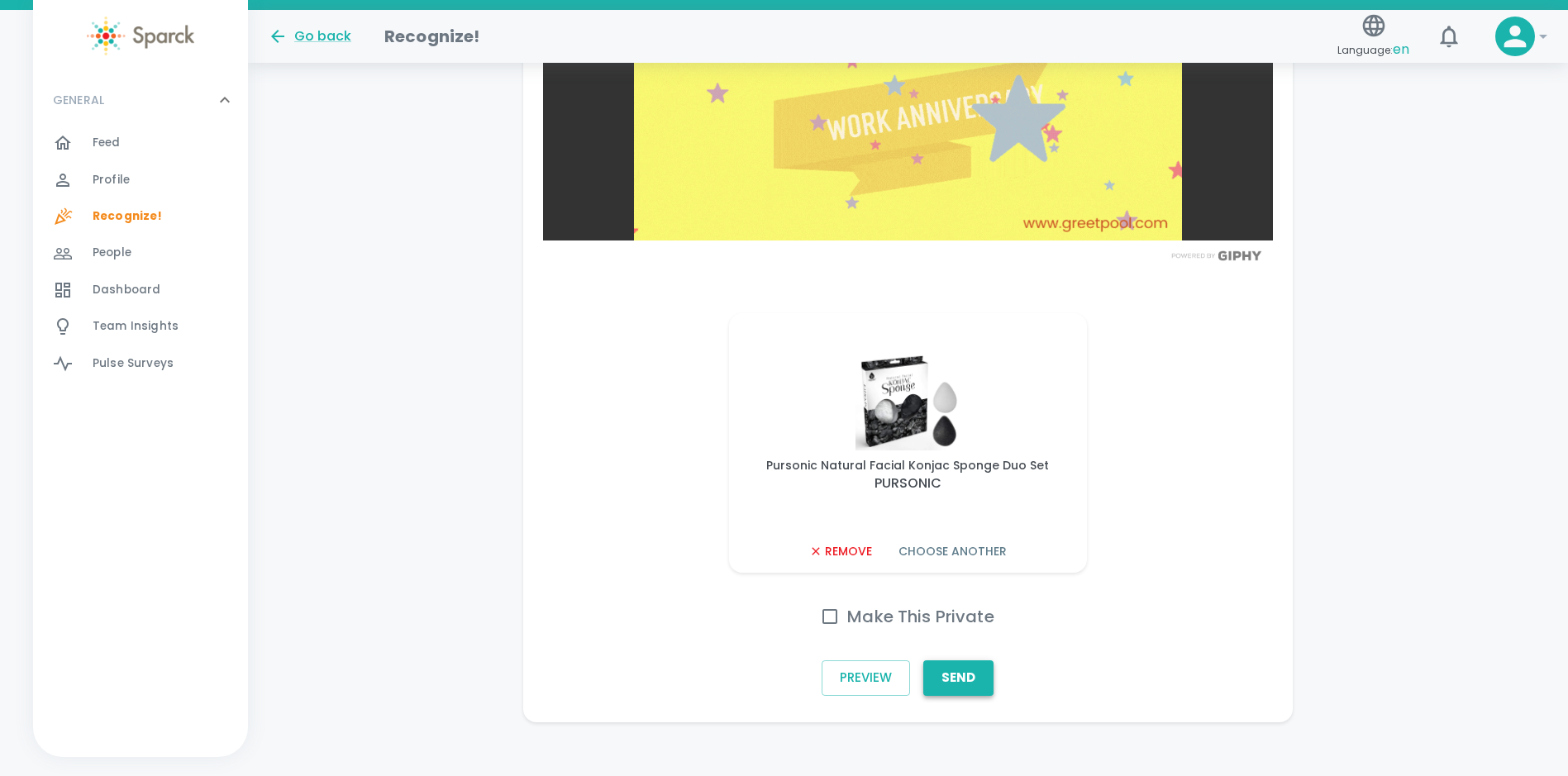
click at [950, 675] on button "Send" at bounding box center [958, 678] width 70 height 35
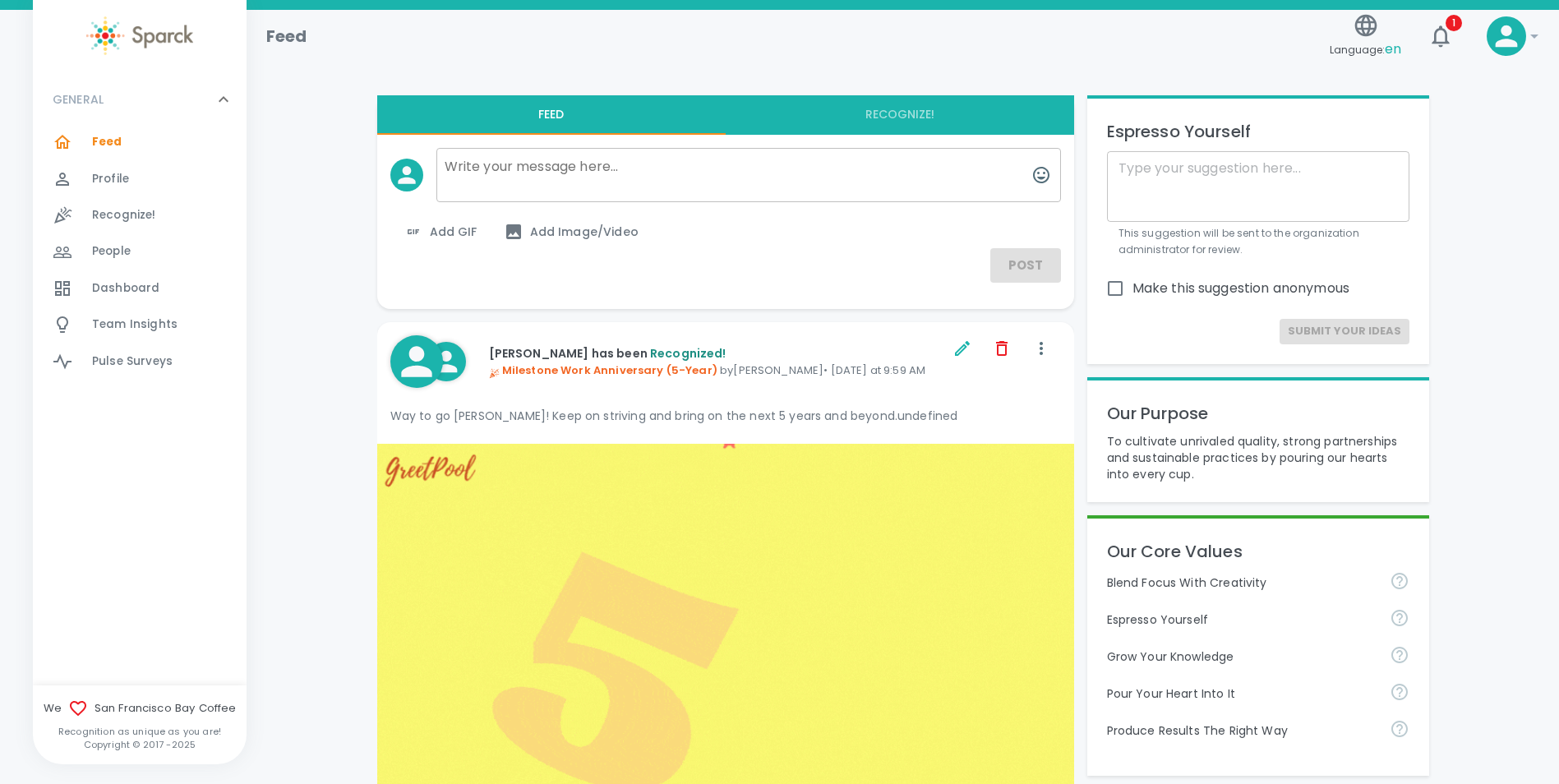
click at [148, 513] on div "GENERAL 0 Feed 0 Profile 0 Recognize! 0 People 0 Dashboard 0 Team Insights 0 Pu…" at bounding box center [140, 381] width 214 height 611
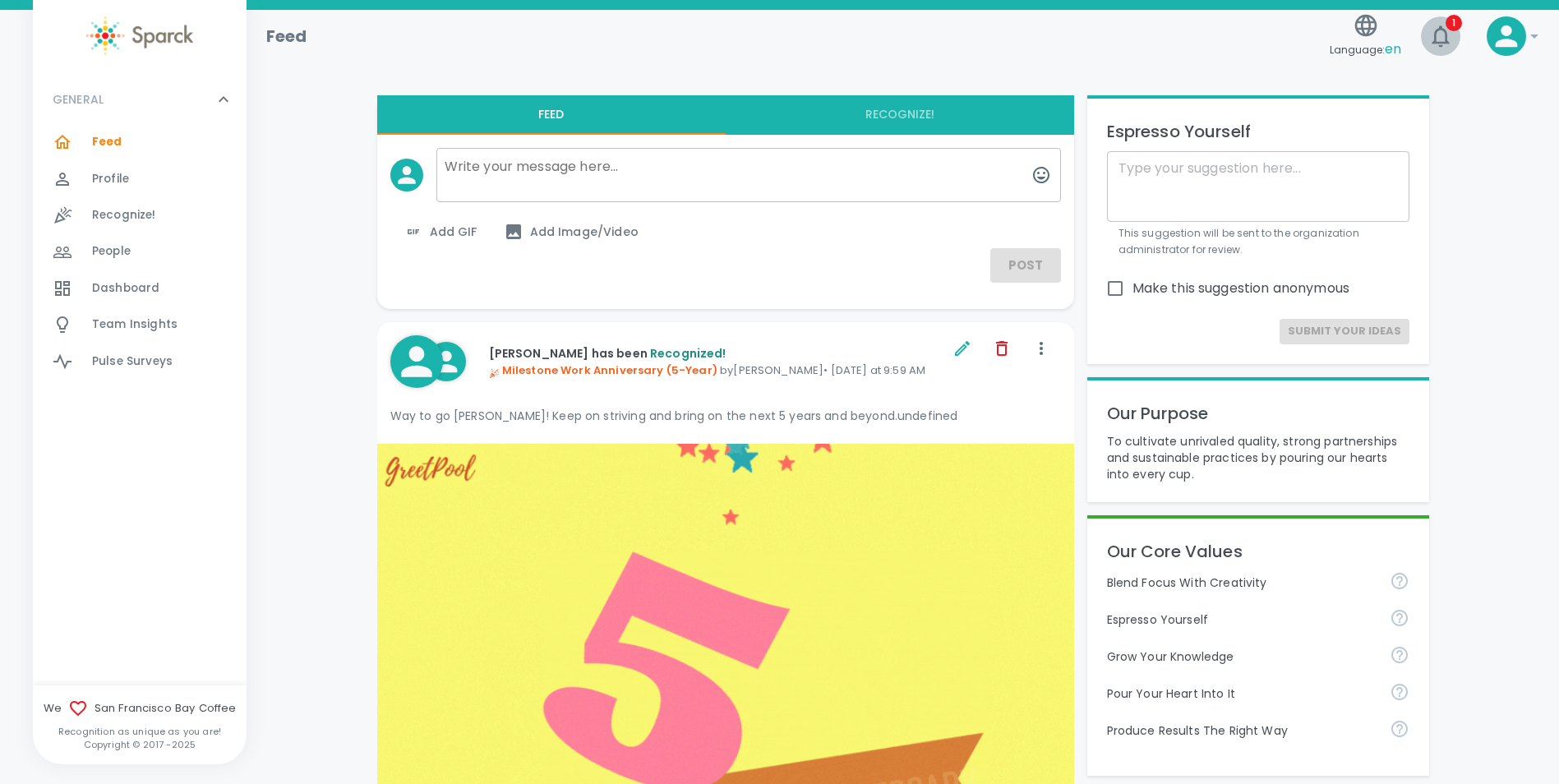
click at [1442, 45] on icon "button" at bounding box center [1440, 36] width 17 height 22
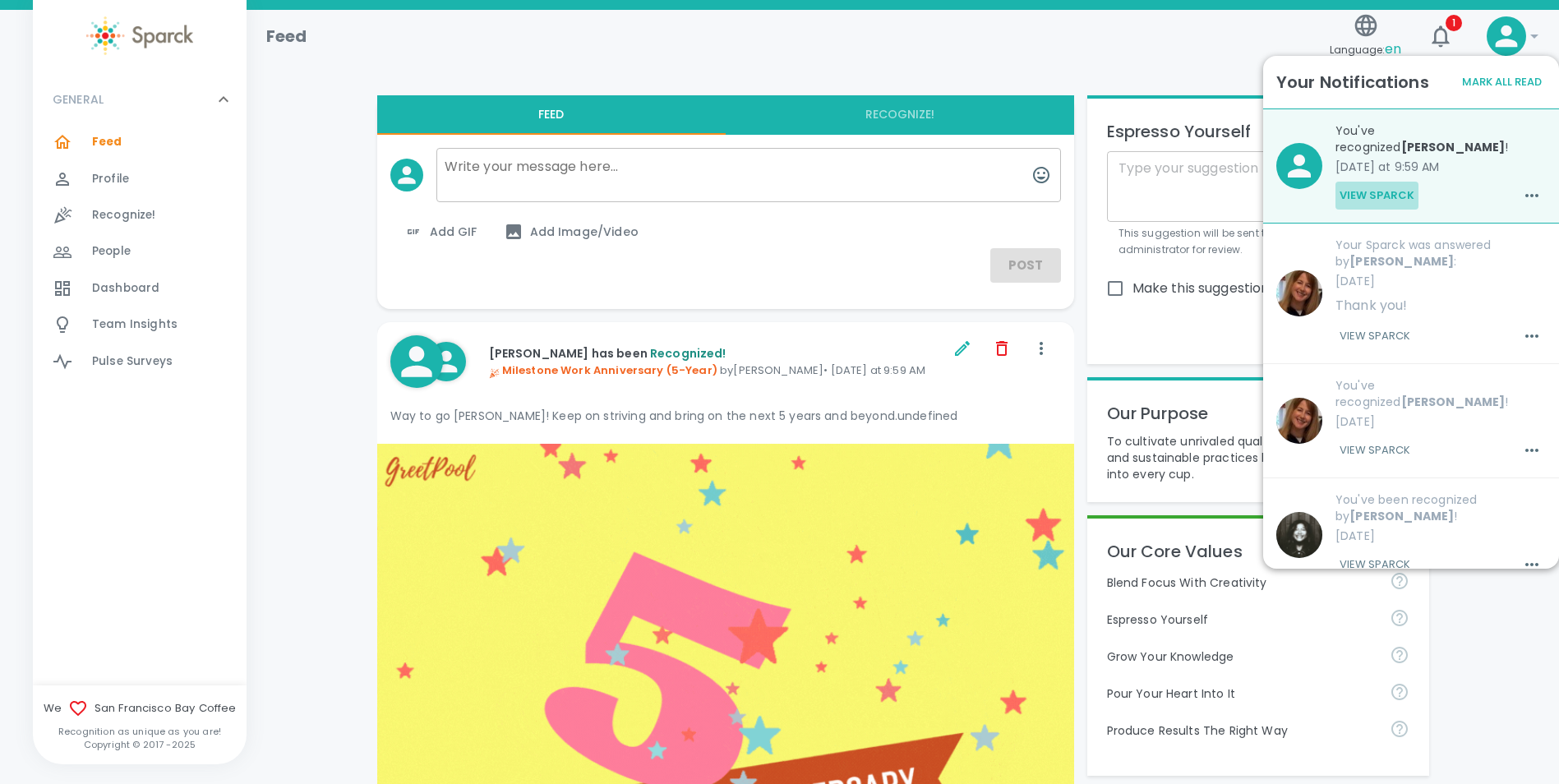
click at [1379, 181] on button "View Sparck" at bounding box center [1378, 195] width 83 height 28
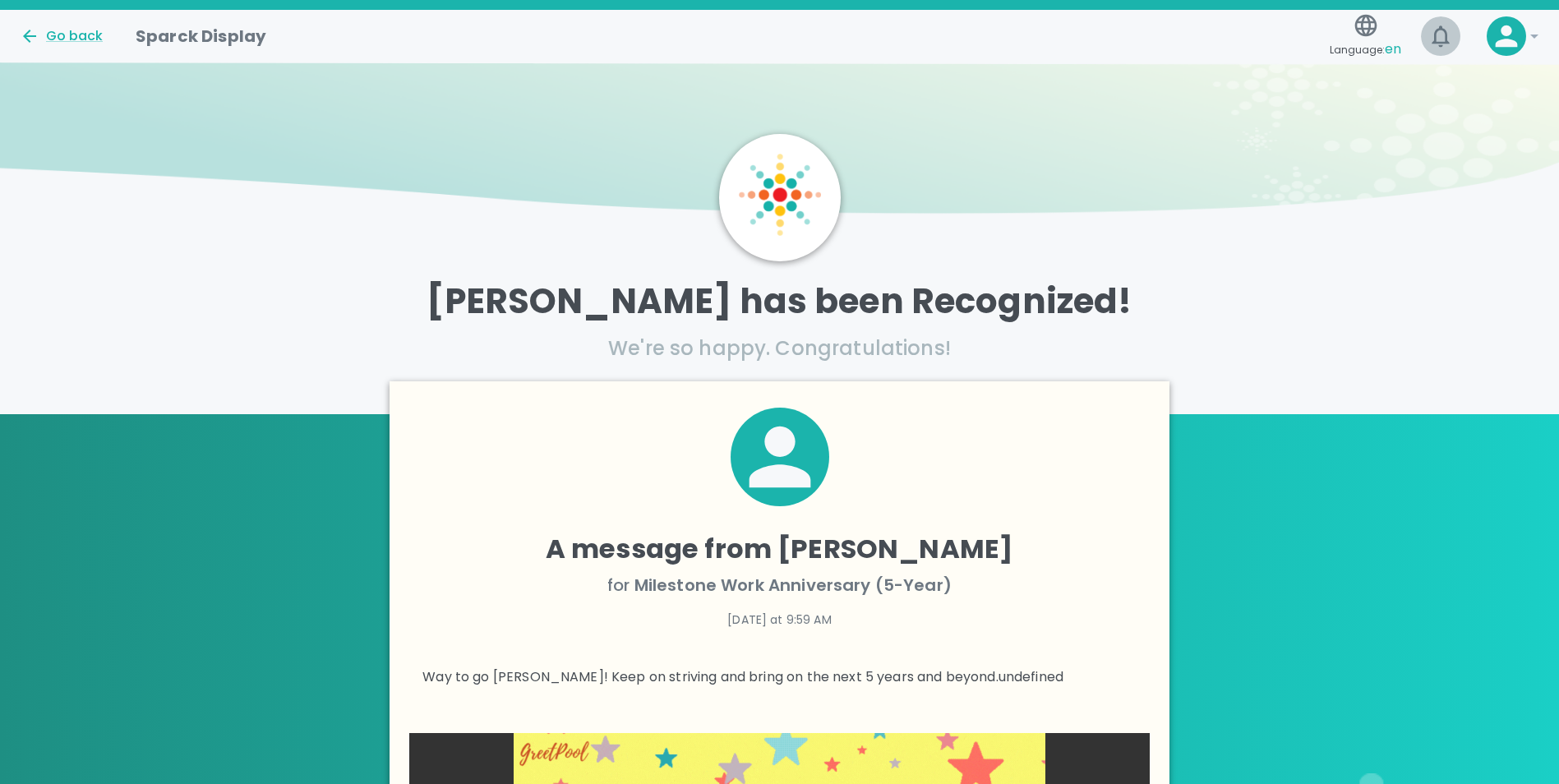
click at [1433, 44] on icon "button" at bounding box center [1440, 36] width 17 height 22
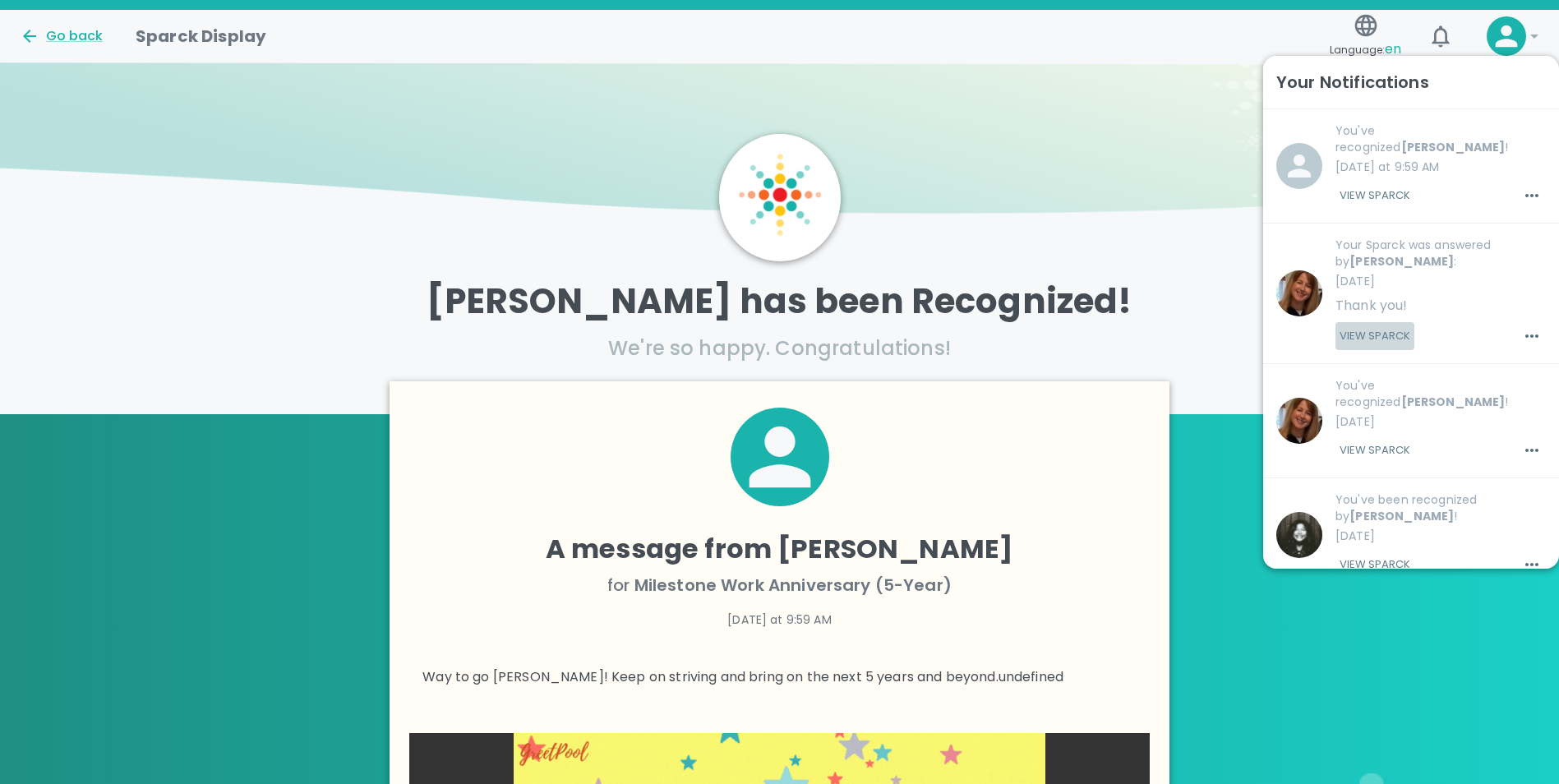
drag, startPoint x: 1409, startPoint y: 316, endPoint x: 1398, endPoint y: 324, distance: 13.6
click at [1409, 322] on button "View Sparck" at bounding box center [1375, 335] width 79 height 28
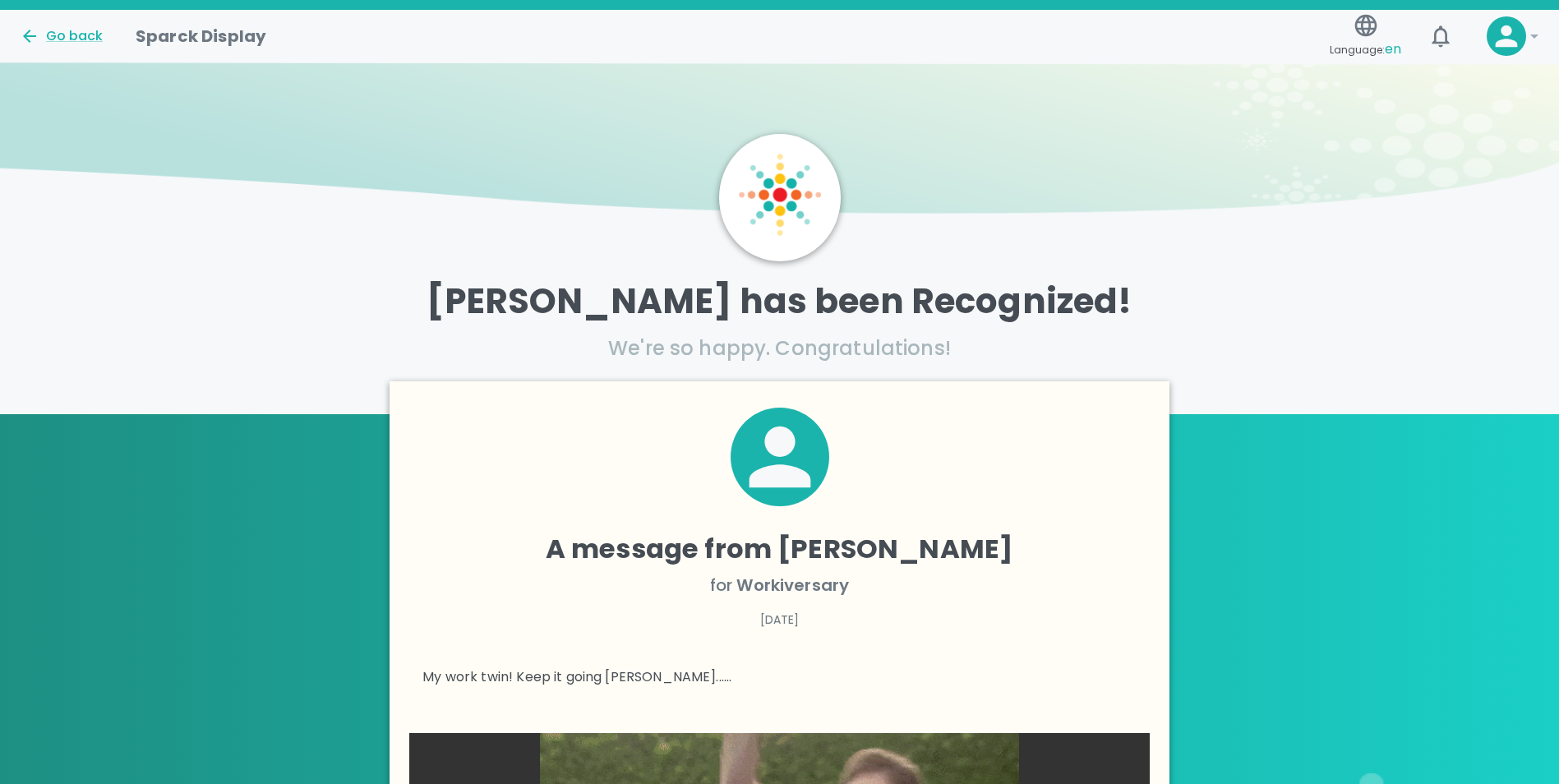
click at [22, 22] on div "Go back" at bounding box center [64, 30] width 116 height 34
click at [22, 38] on icon at bounding box center [30, 36] width 20 height 20
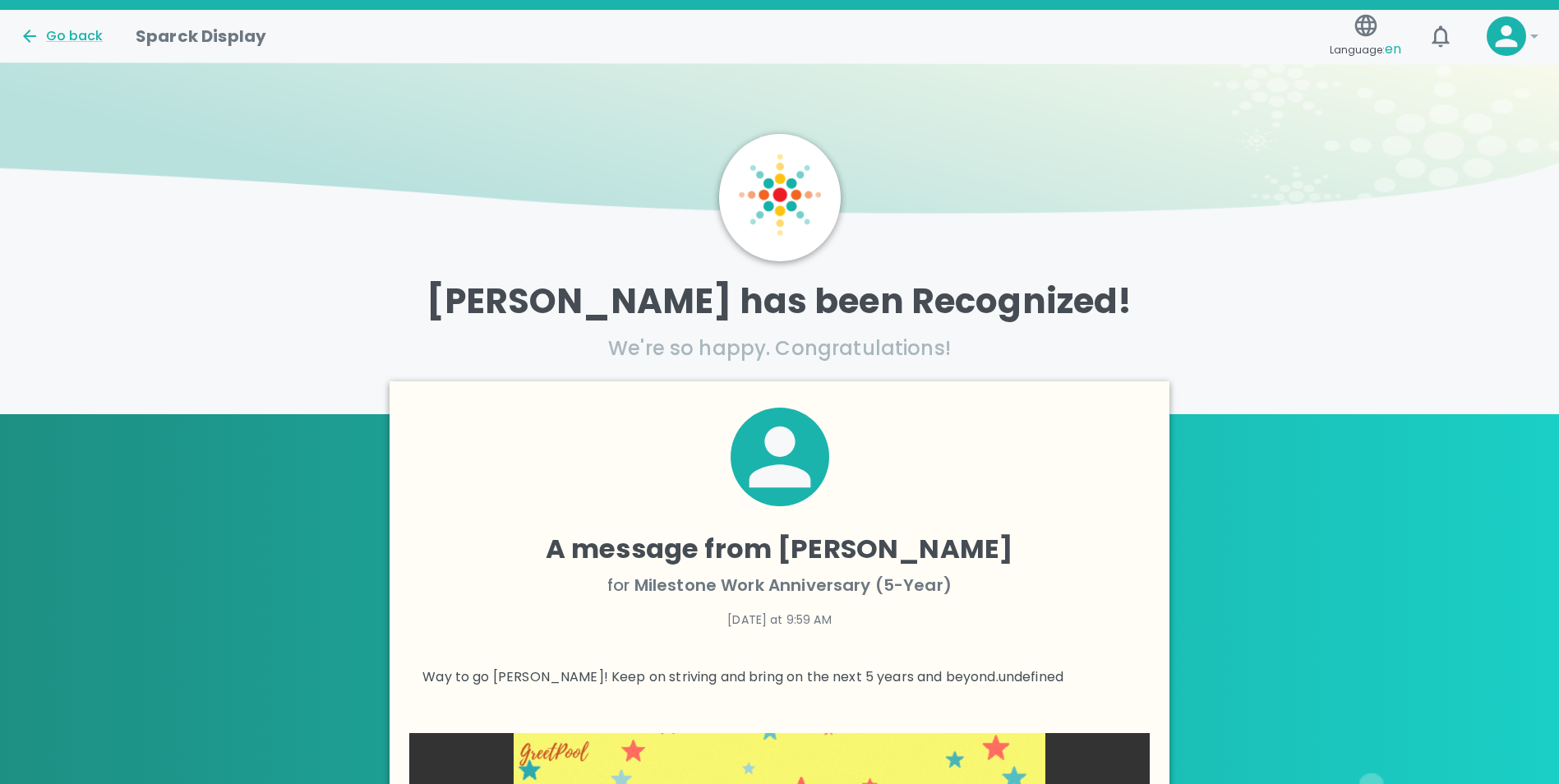
click at [1495, 38] on icon at bounding box center [1506, 36] width 33 height 33
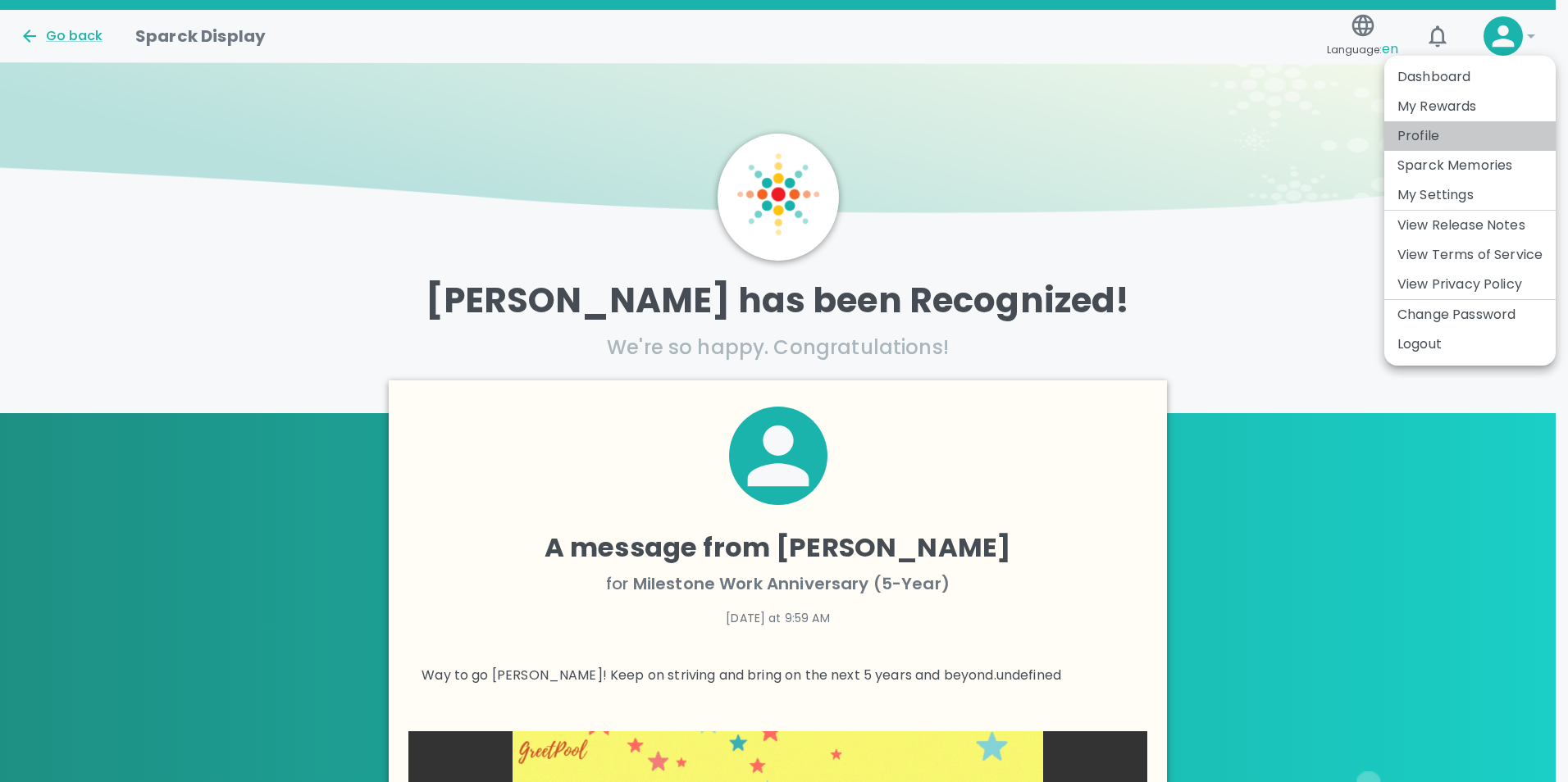
click at [1423, 138] on li "Profile" at bounding box center [1470, 136] width 172 height 30
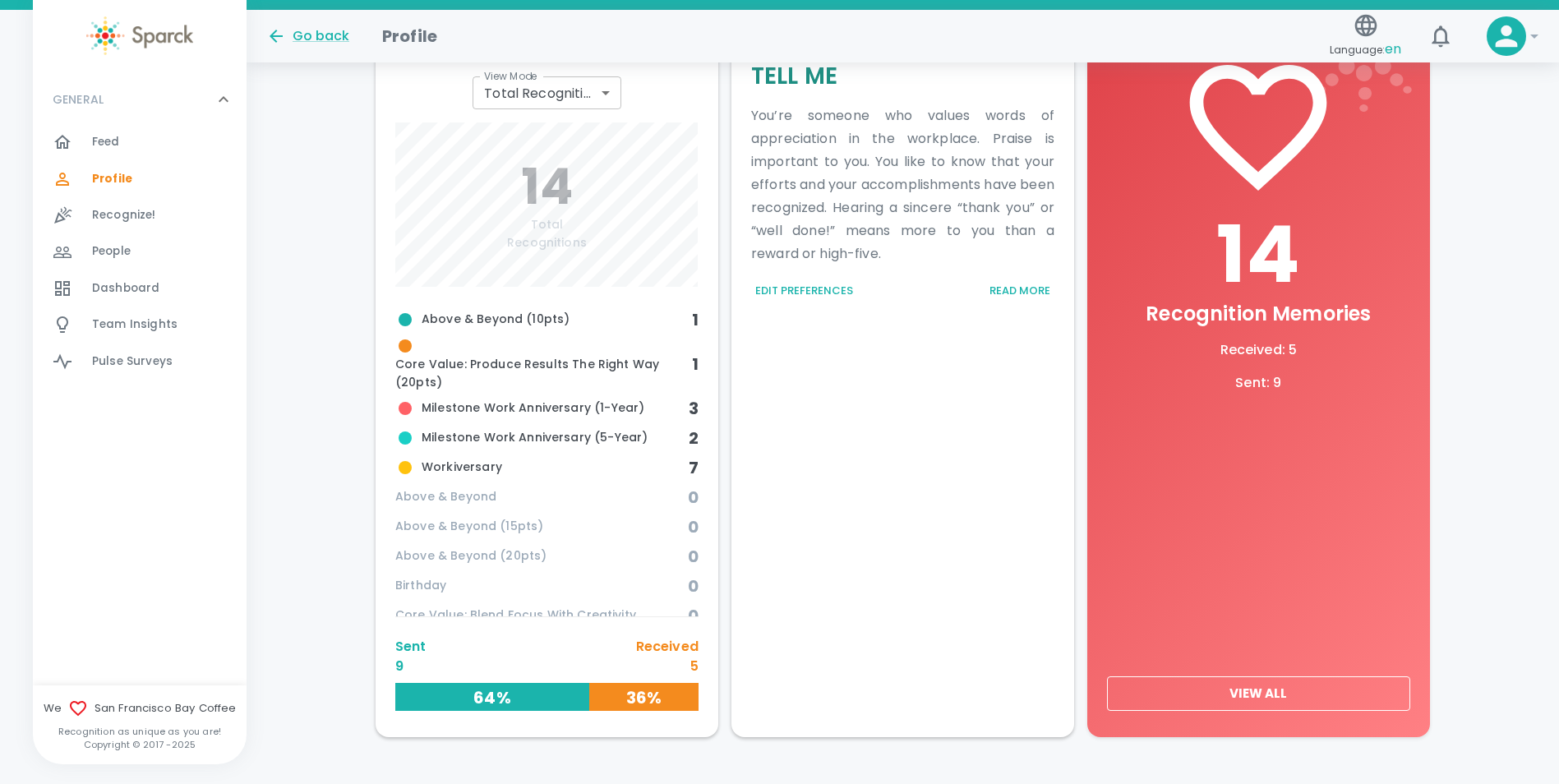
scroll to position [548, 0]
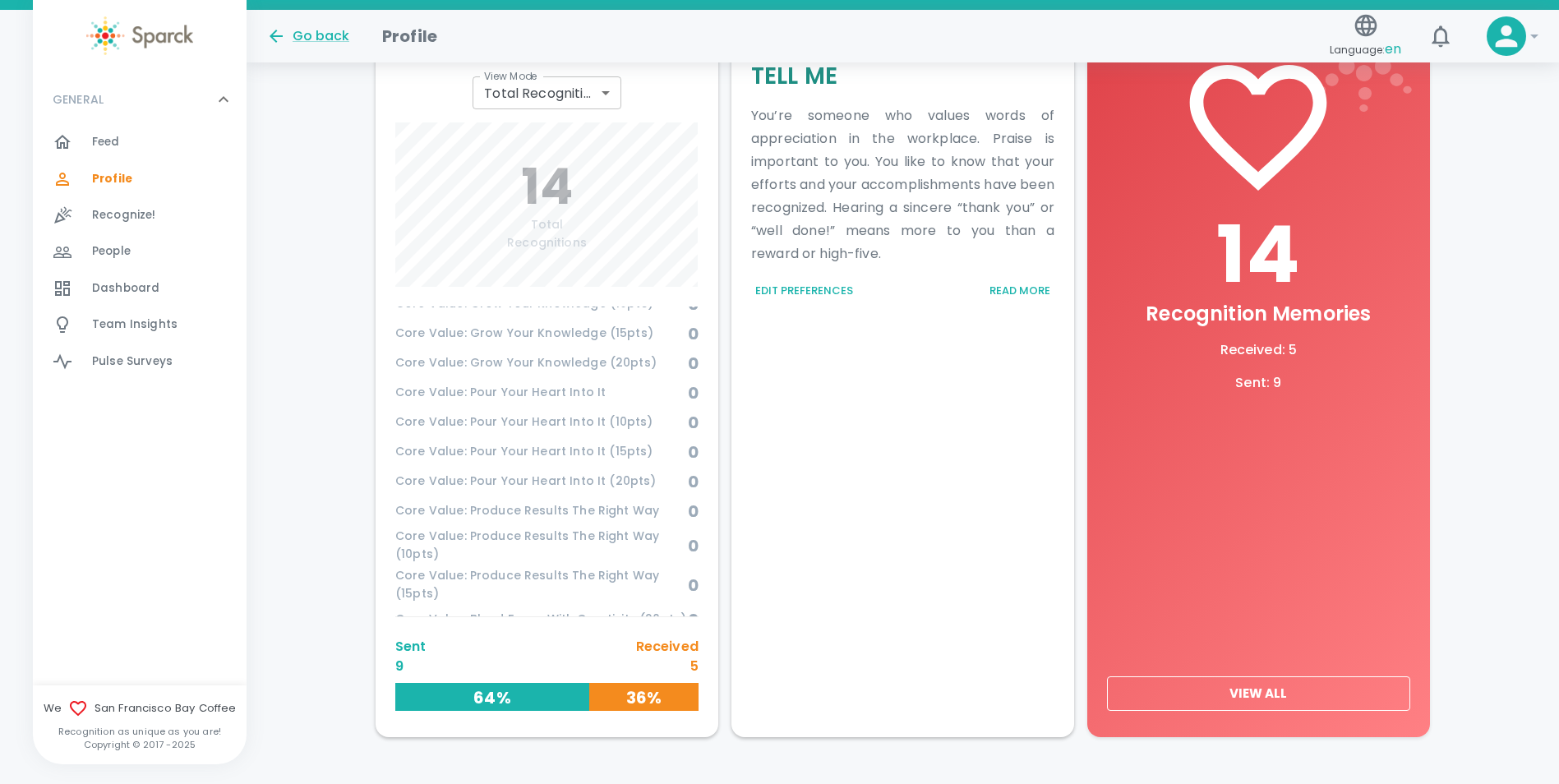
click at [681, 649] on p "Received" at bounding box center [667, 647] width 63 height 20
click at [1286, 693] on button "View All" at bounding box center [1258, 693] width 304 height 34
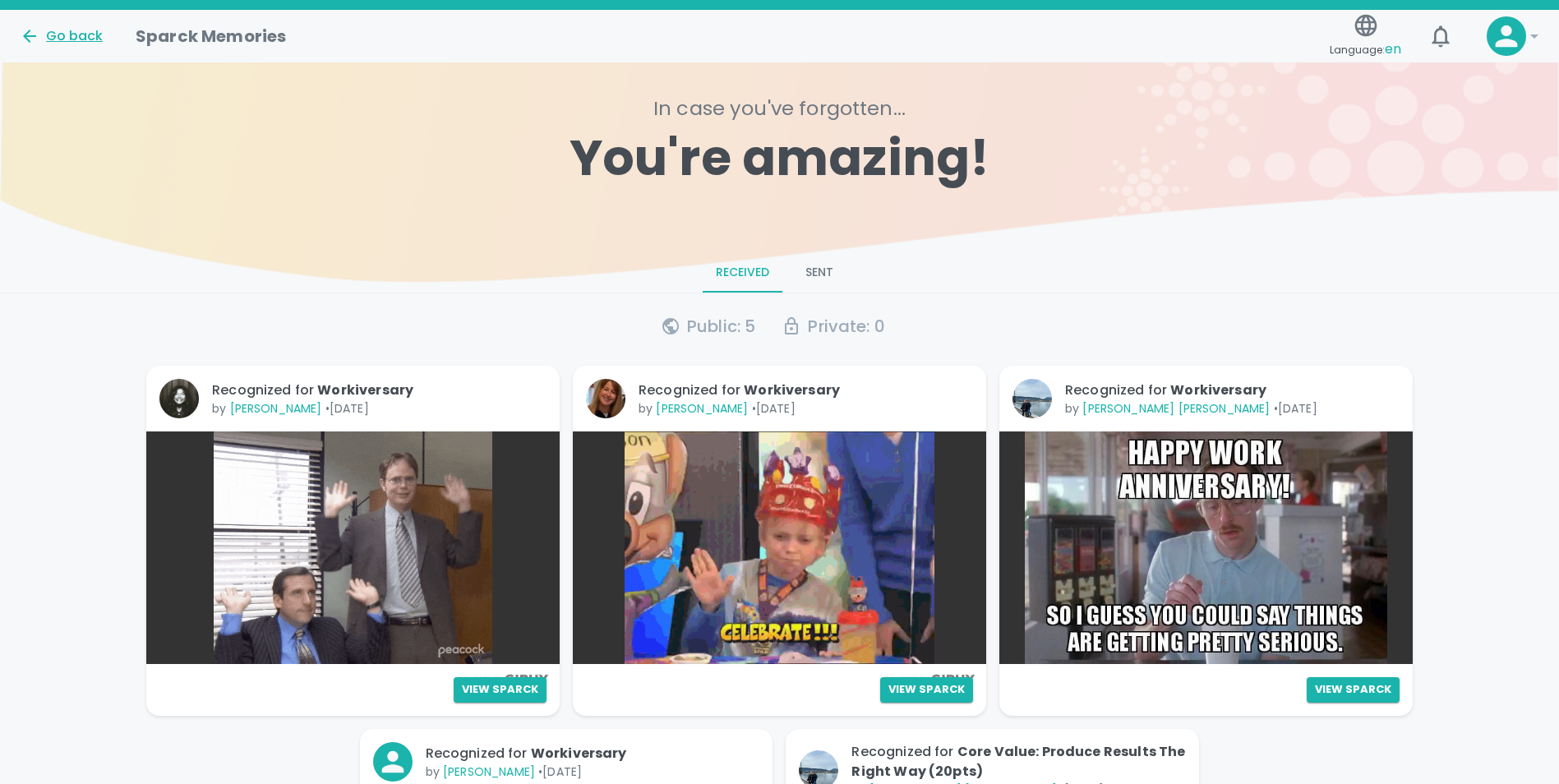
click at [34, 38] on icon at bounding box center [30, 36] width 20 height 20
